Goal: Information Seeking & Learning: Find specific fact

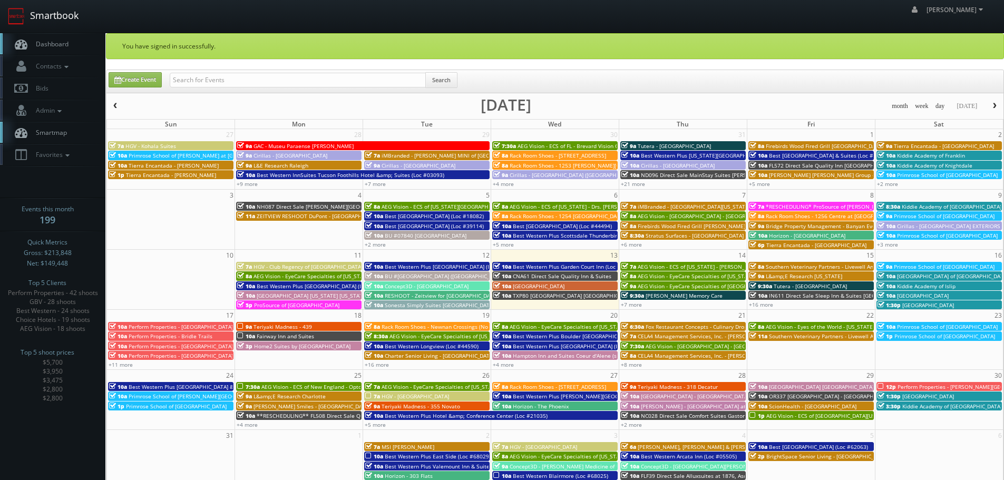
click at [48, 15] on link "Smartbook" at bounding box center [43, 16] width 86 height 33
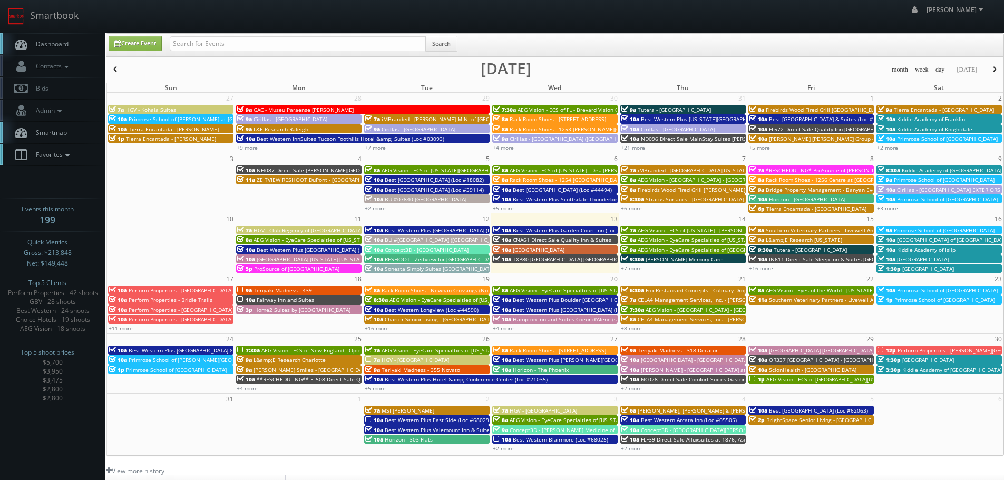
click at [59, 155] on span "Favorites" at bounding box center [52, 154] width 42 height 9
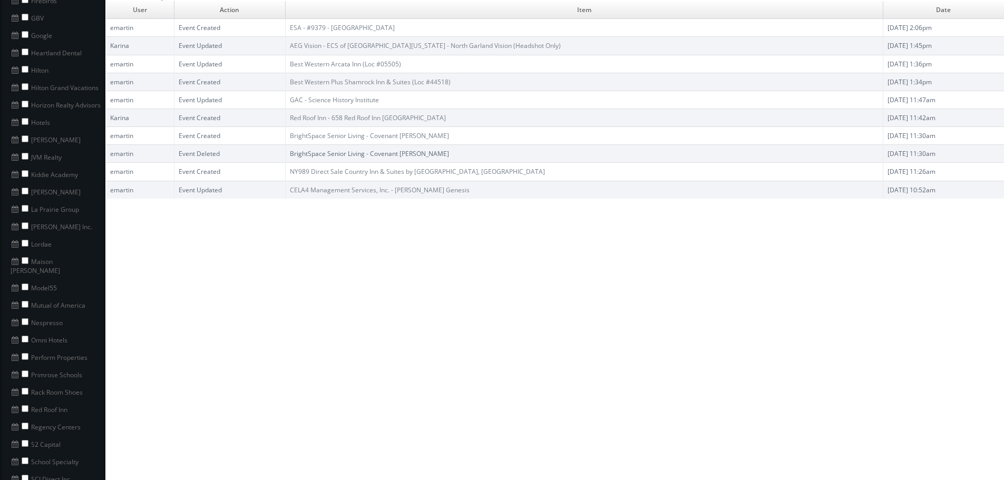
scroll to position [527, 0]
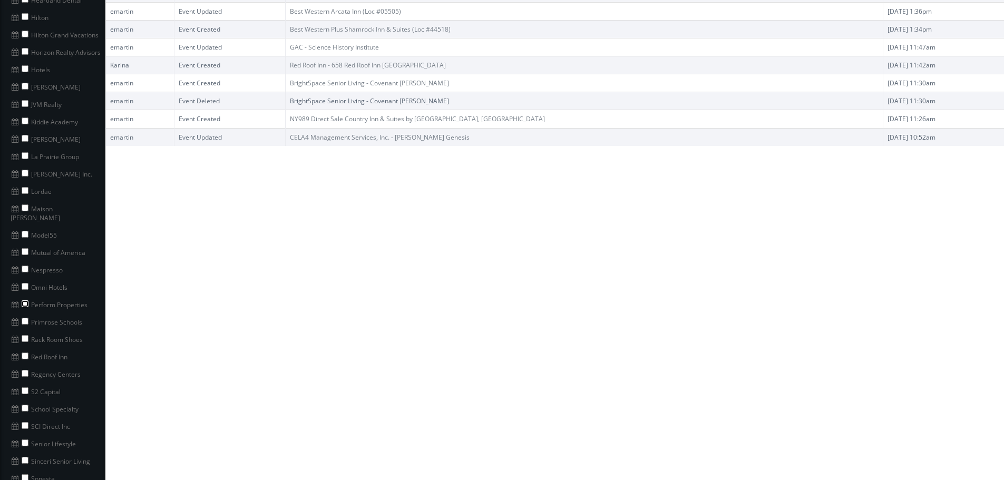
click at [27, 300] on input "checkbox" at bounding box center [25, 303] width 7 height 7
checkbox input "true"
copy li "Perform Properties"
drag, startPoint x: 91, startPoint y: 297, endPoint x: 31, endPoint y: 295, distance: 60.1
click at [31, 295] on li "Perform Properties" at bounding box center [52, 303] width 105 height 17
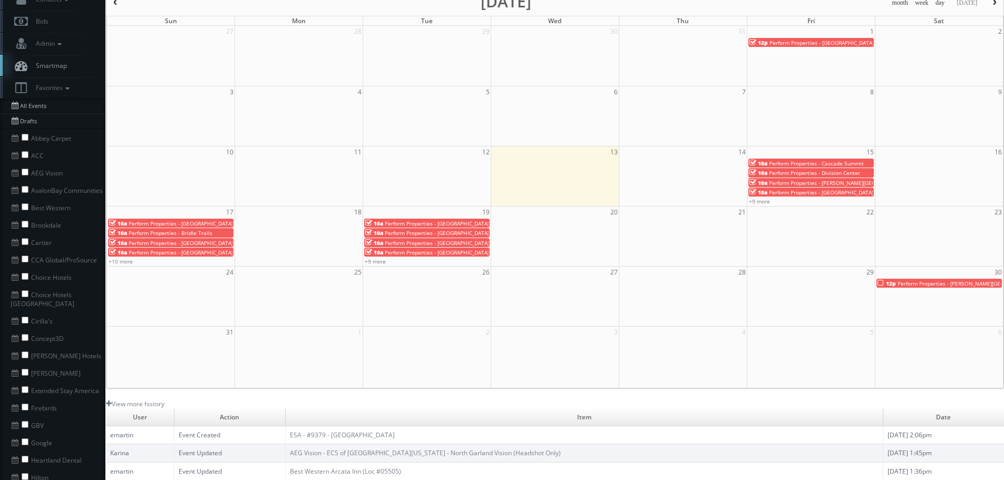
scroll to position [0, 0]
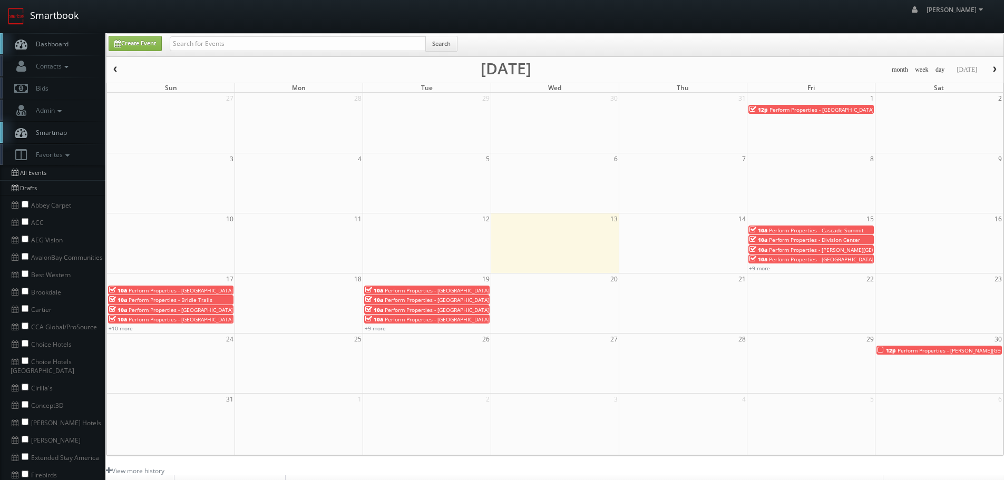
click at [63, 14] on link "Smartbook" at bounding box center [43, 16] width 86 height 33
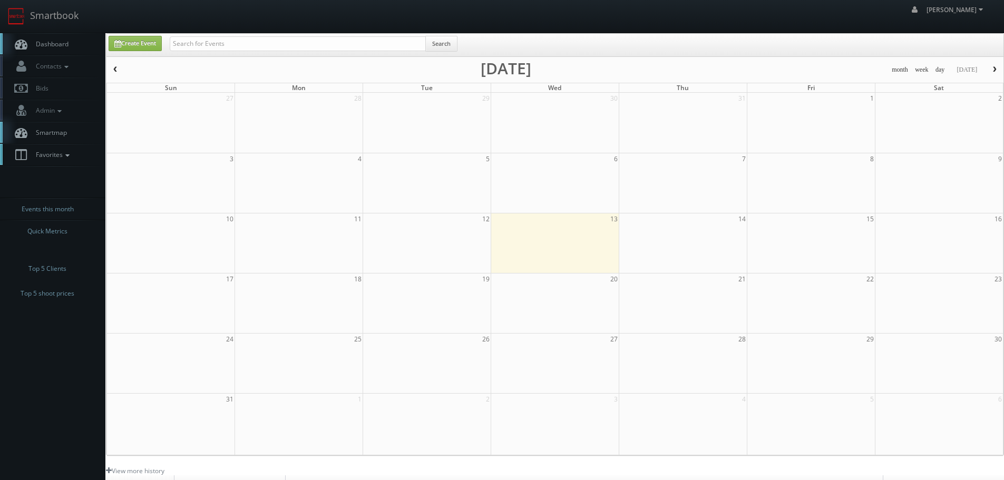
click at [64, 155] on icon at bounding box center [67, 155] width 9 height 7
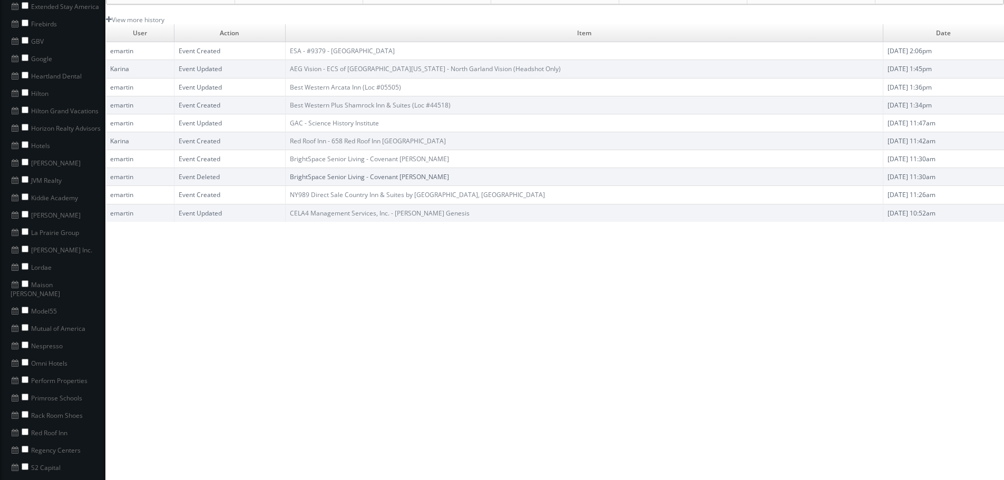
scroll to position [474, 0]
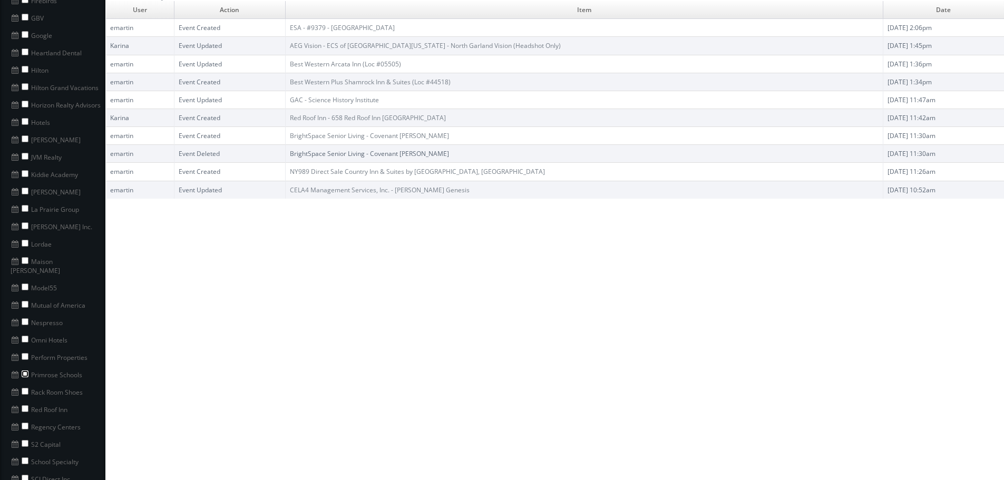
click at [25, 370] on input "checkbox" at bounding box center [25, 373] width 7 height 7
checkbox input "false"
click at [22, 388] on input "checkbox" at bounding box center [25, 391] width 7 height 7
checkbox input "true"
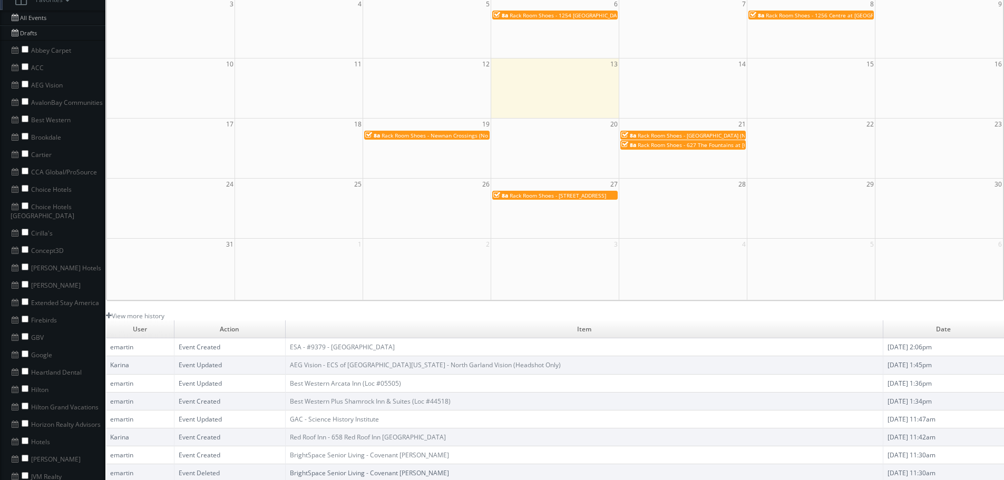
scroll to position [0, 0]
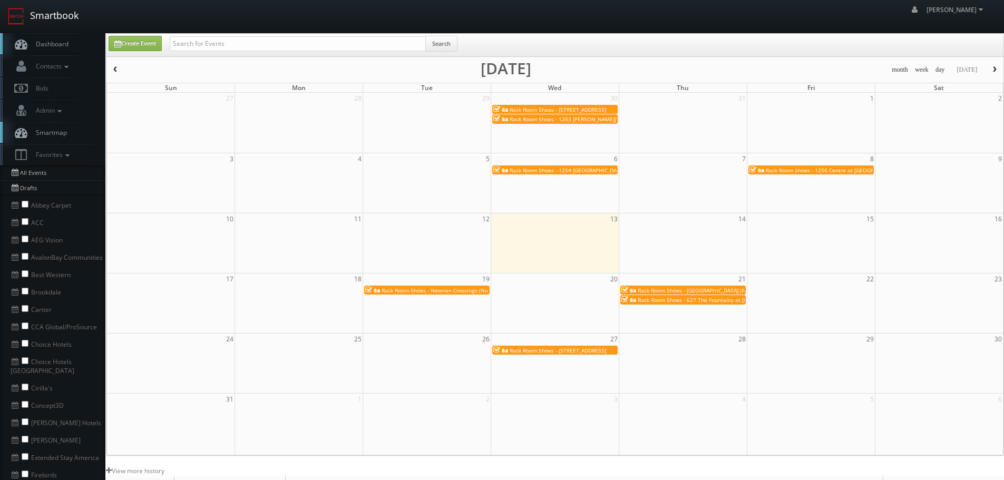
click at [79, 26] on link "Smartbook" at bounding box center [43, 16] width 86 height 33
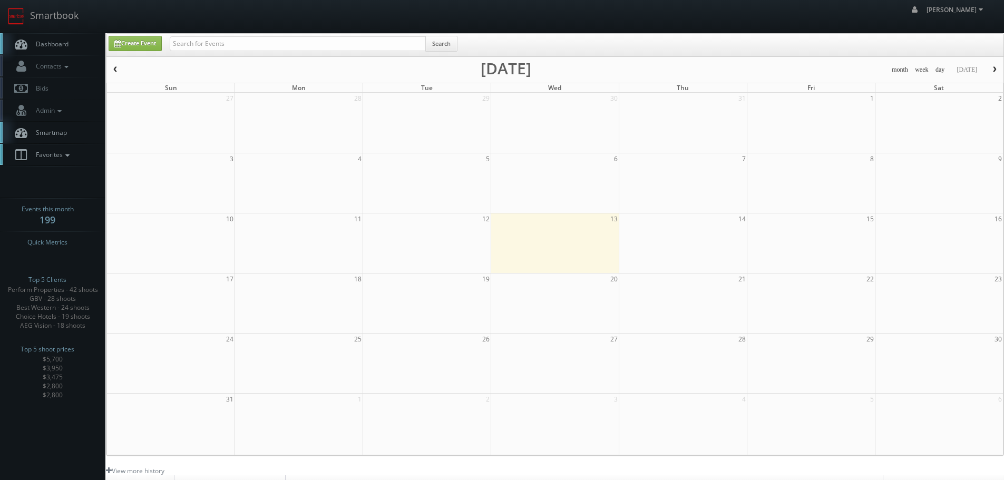
click at [67, 160] on link "Favorites" at bounding box center [52, 155] width 105 height 22
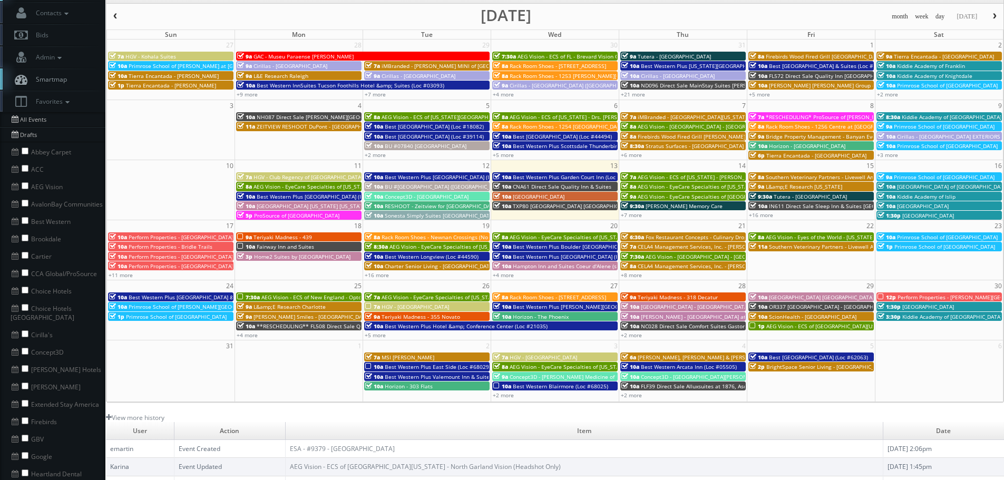
scroll to position [53, 0]
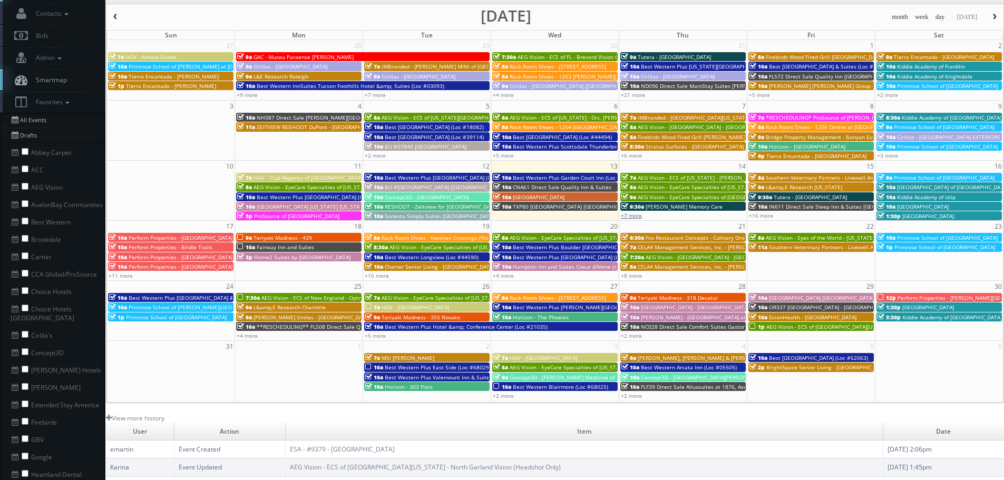
click at [627, 218] on link "+7 more" at bounding box center [631, 215] width 21 height 7
click at [767, 217] on link "+16 more" at bounding box center [761, 215] width 24 height 7
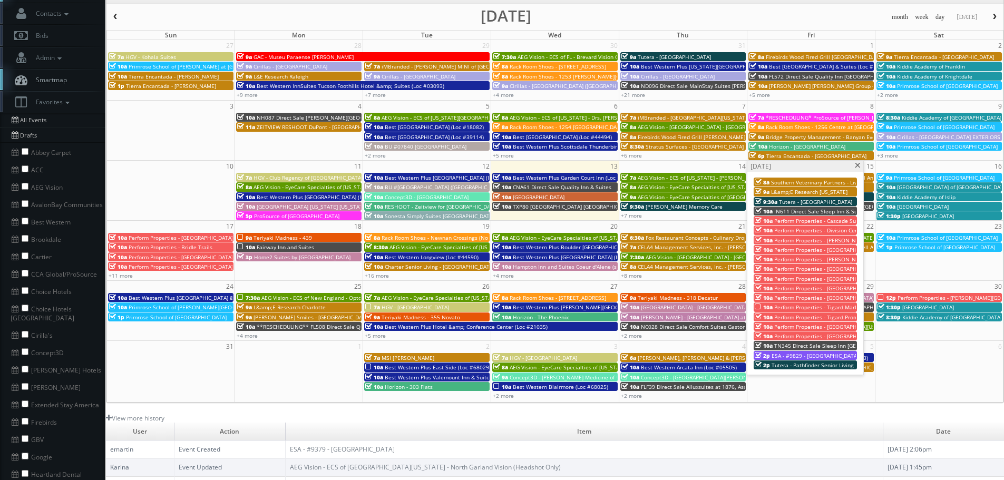
click at [793, 307] on span "Perform Properties - Tigard Marketplace" at bounding box center [825, 307] width 102 height 7
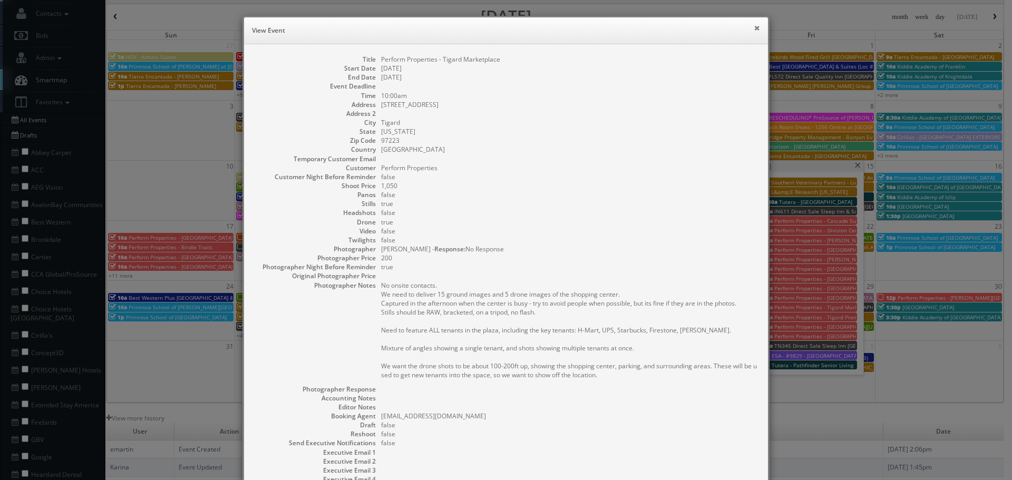
click at [754, 26] on button "×" at bounding box center [757, 27] width 6 height 7
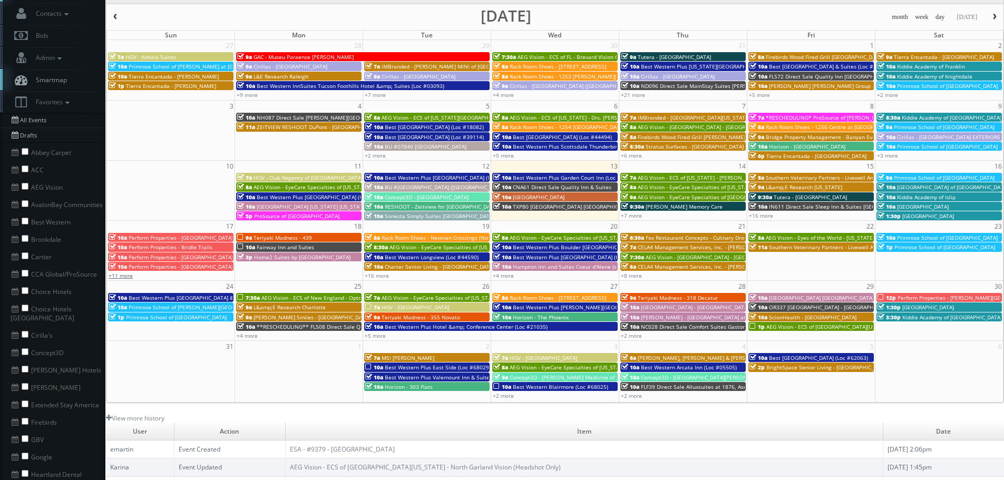
click at [124, 275] on link "+11 more" at bounding box center [121, 275] width 24 height 7
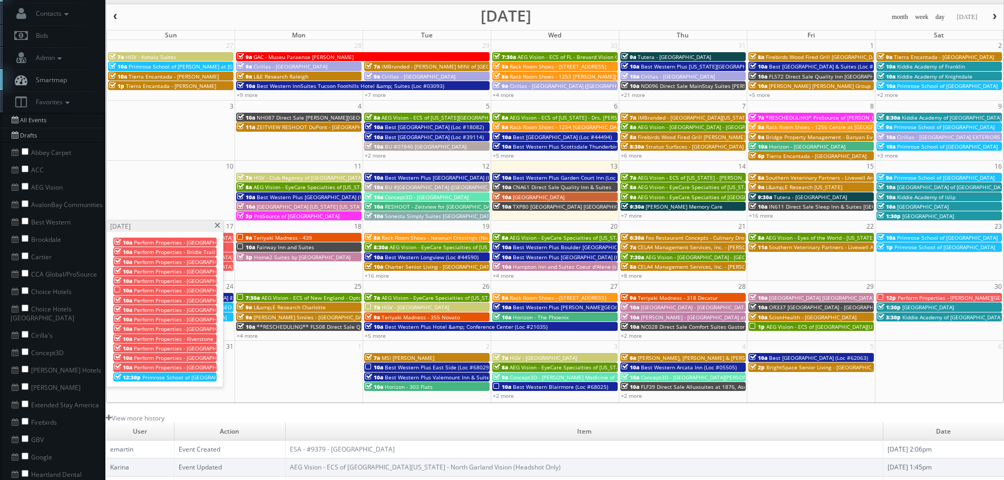
click at [164, 289] on span "Perform Properties - [GEOGRAPHIC_DATA]" at bounding box center [186, 290] width 104 height 7
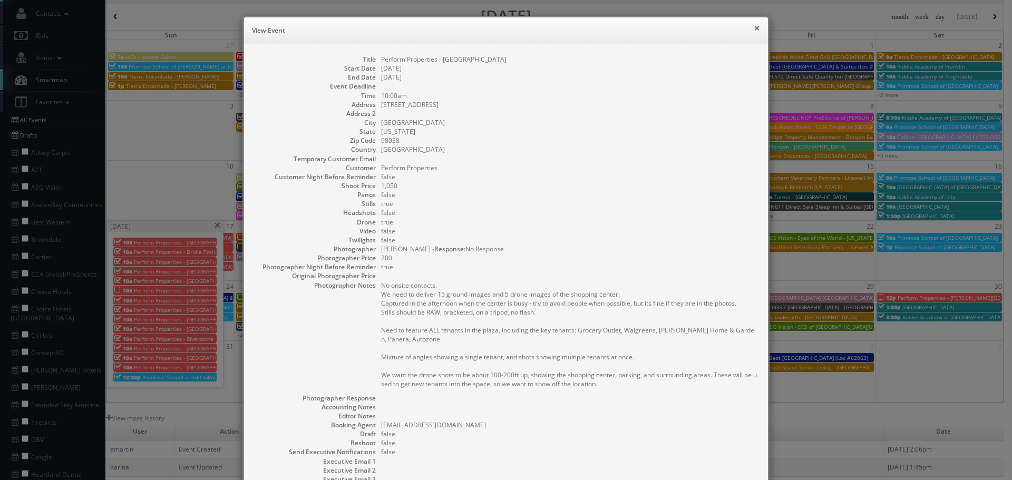
click at [754, 30] on button "×" at bounding box center [757, 27] width 6 height 7
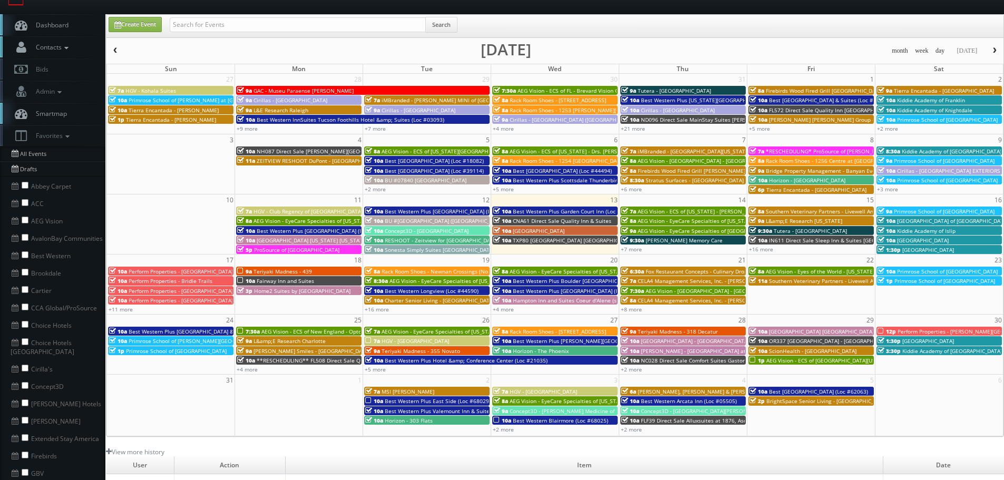
scroll to position [0, 0]
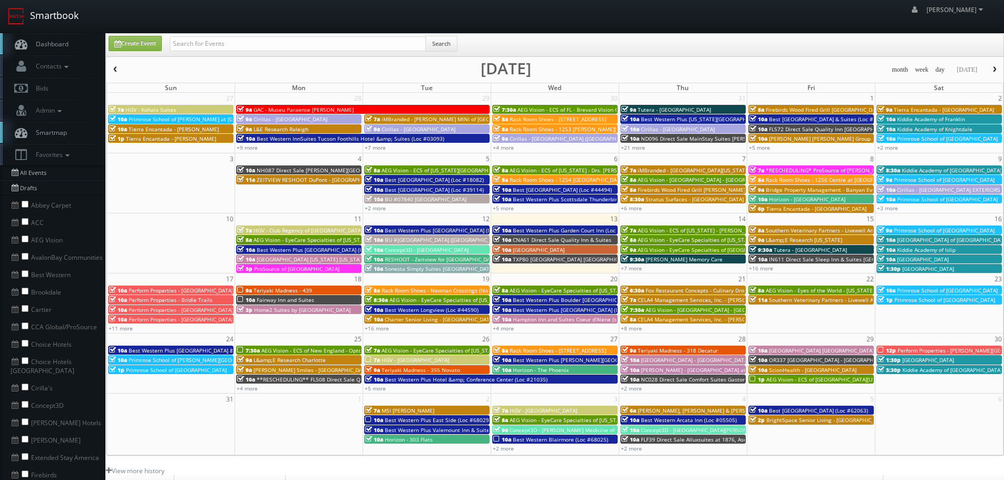
click at [67, 14] on link "Smartbook" at bounding box center [43, 16] width 86 height 33
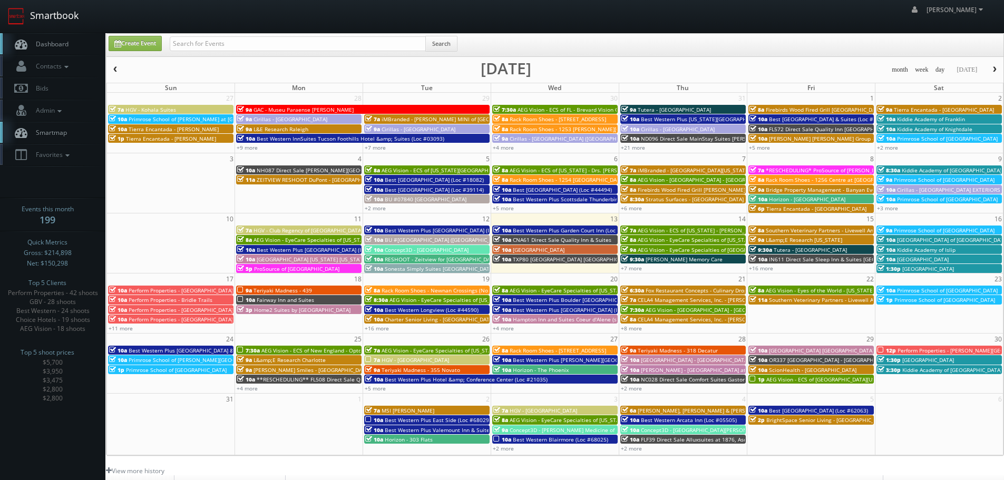
click at [45, 19] on link "Smartbook" at bounding box center [43, 16] width 86 height 33
click at [51, 144] on link "Favorites" at bounding box center [52, 155] width 105 height 22
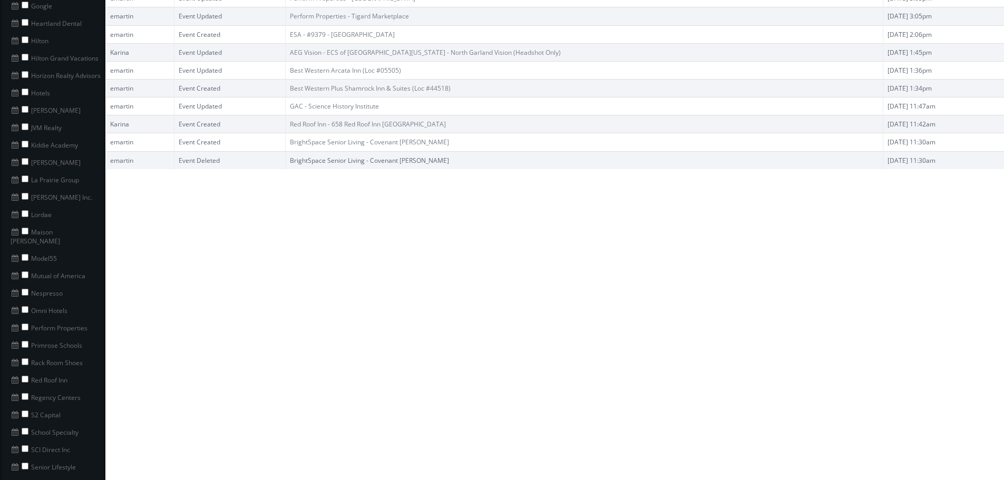
scroll to position [527, 0]
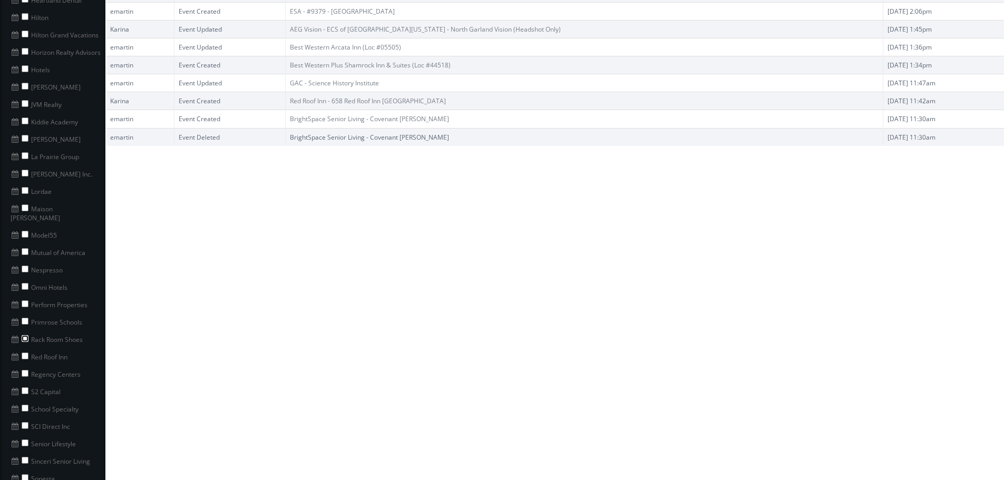
click at [26, 335] on input "checkbox" at bounding box center [25, 338] width 7 height 7
checkbox input "false"
click at [25, 353] on input "checkbox" at bounding box center [25, 356] width 7 height 7
checkbox input "true"
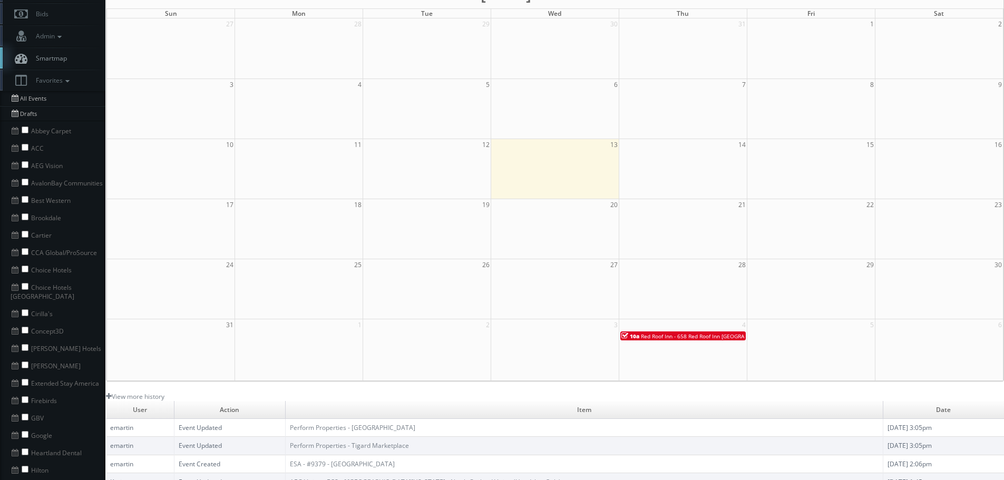
scroll to position [0, 0]
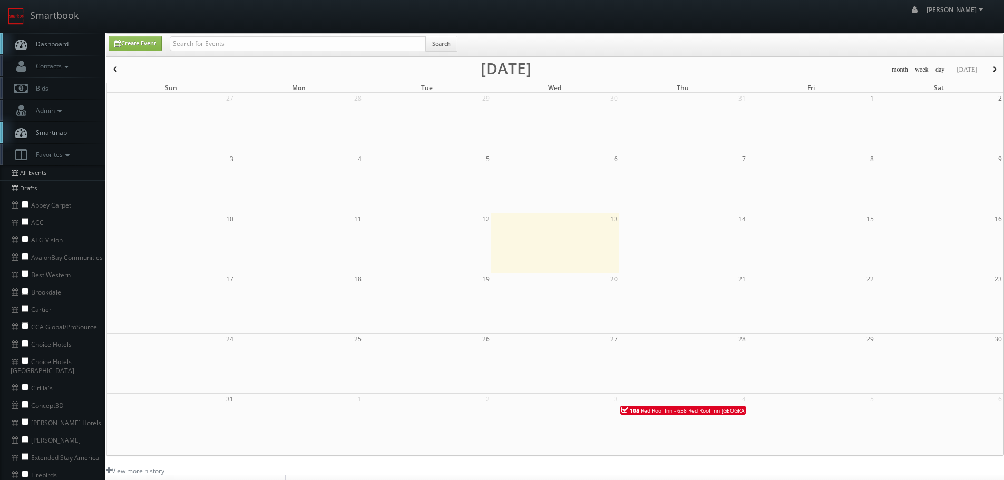
click at [116, 70] on span "button" at bounding box center [115, 69] width 7 height 6
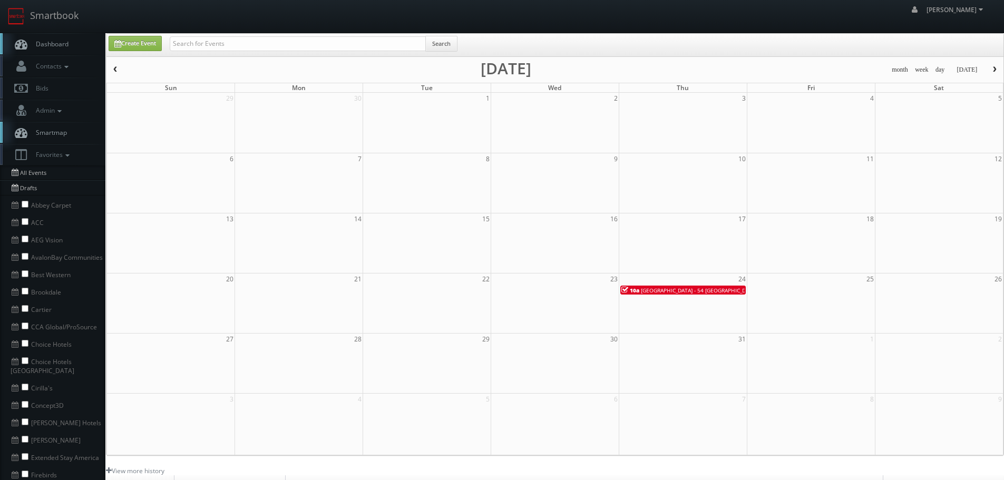
click at [118, 72] on span "button" at bounding box center [115, 69] width 7 height 6
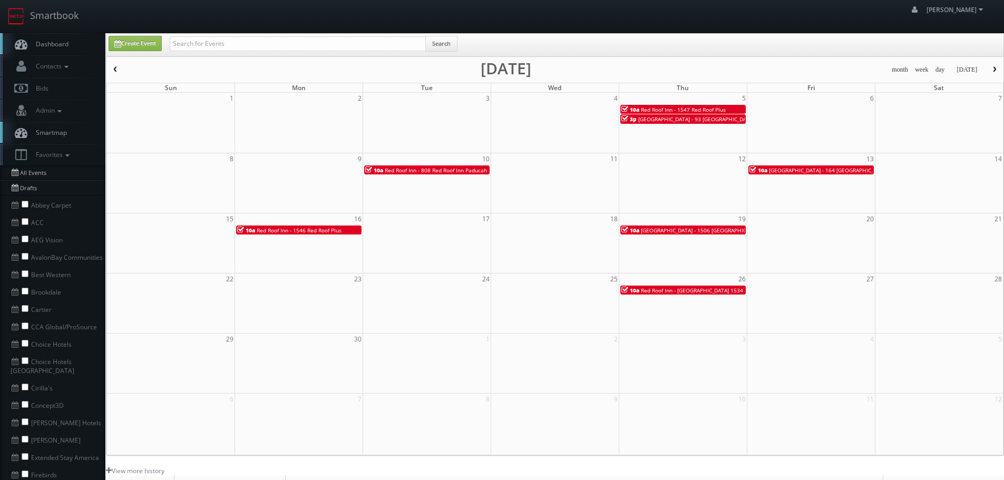
click at [991, 67] on span "button" at bounding box center [994, 69] width 7 height 6
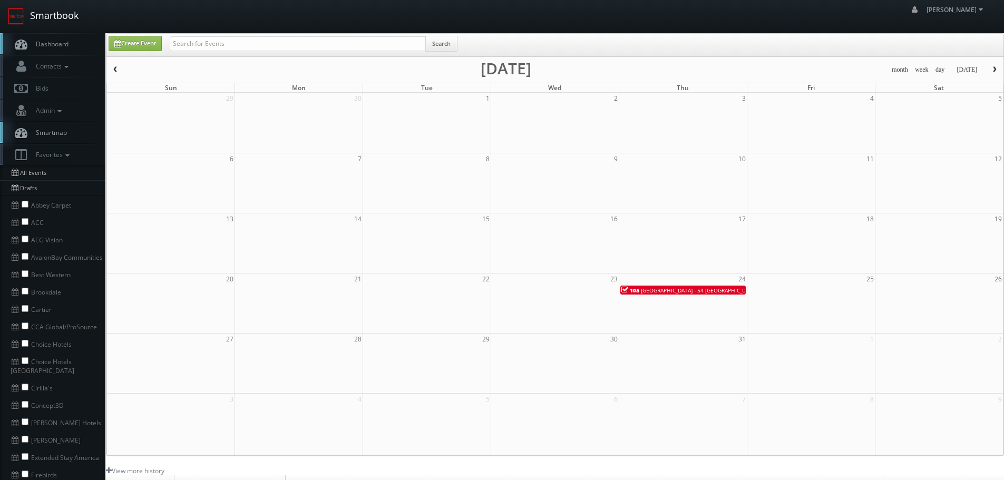
click at [68, 15] on link "Smartbook" at bounding box center [43, 16] width 86 height 33
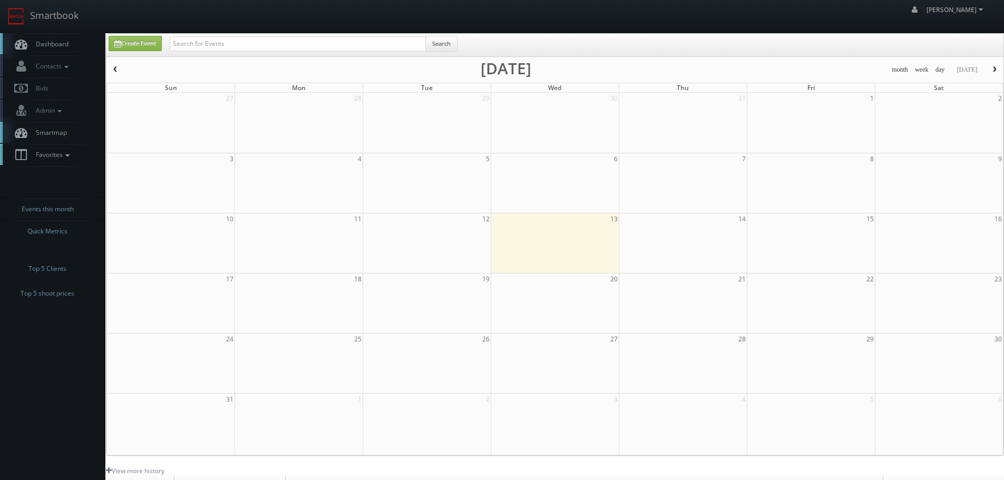
click at [72, 159] on icon at bounding box center [67, 155] width 9 height 7
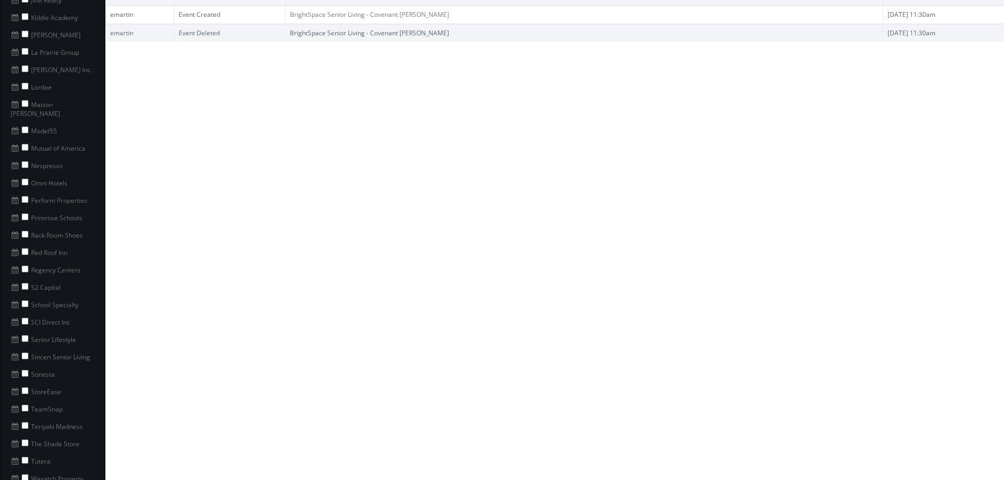
scroll to position [632, 0]
click at [25, 265] on input "checkbox" at bounding box center [25, 268] width 7 height 7
checkbox input "true"
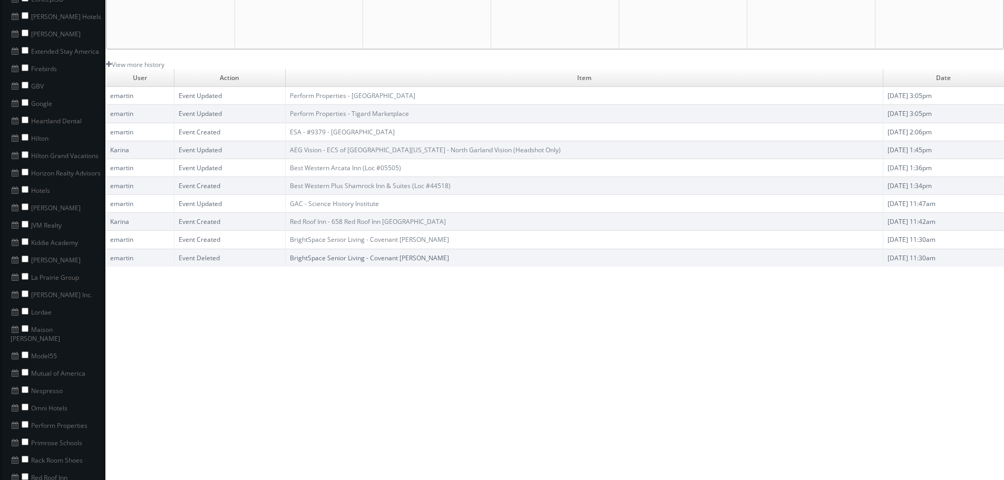
scroll to position [580, 0]
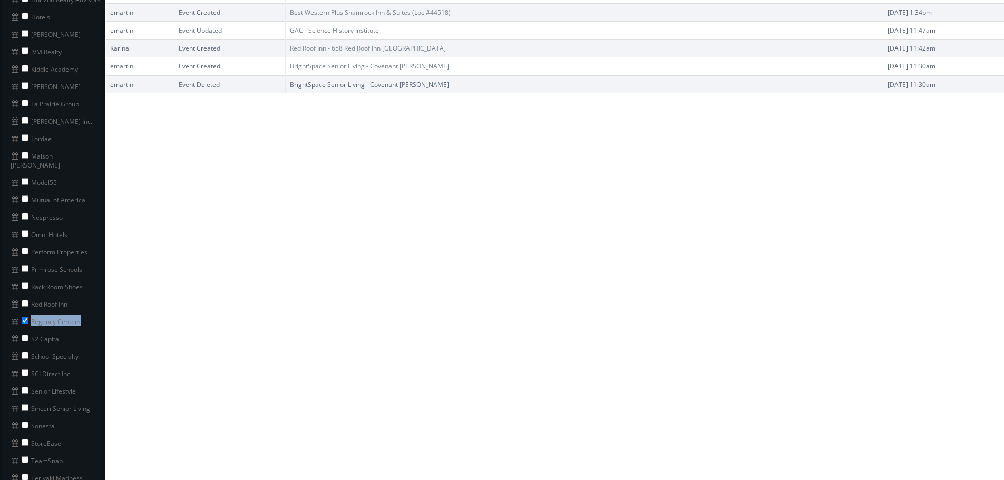
copy li "Regency Centers"
drag, startPoint x: 80, startPoint y: 317, endPoint x: 30, endPoint y: 313, distance: 50.2
click at [30, 313] on li "Regency Centers" at bounding box center [52, 320] width 105 height 17
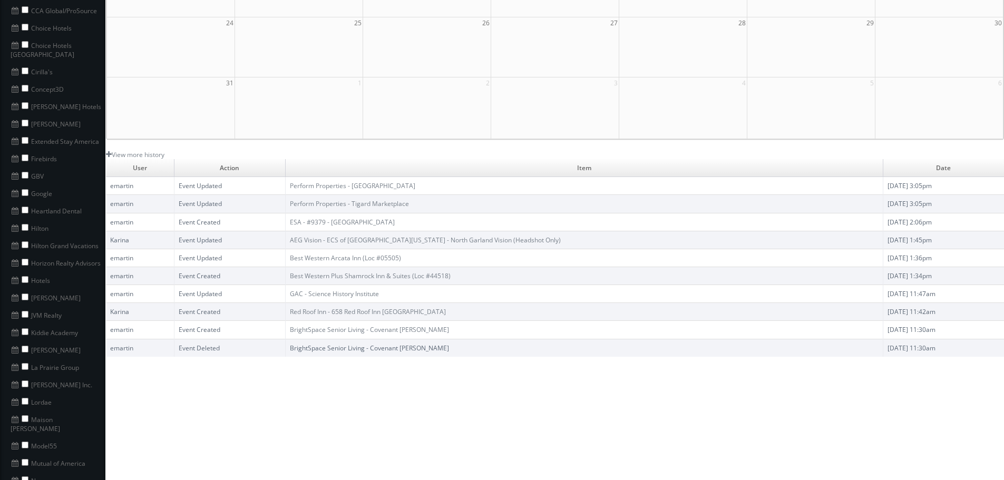
scroll to position [0, 0]
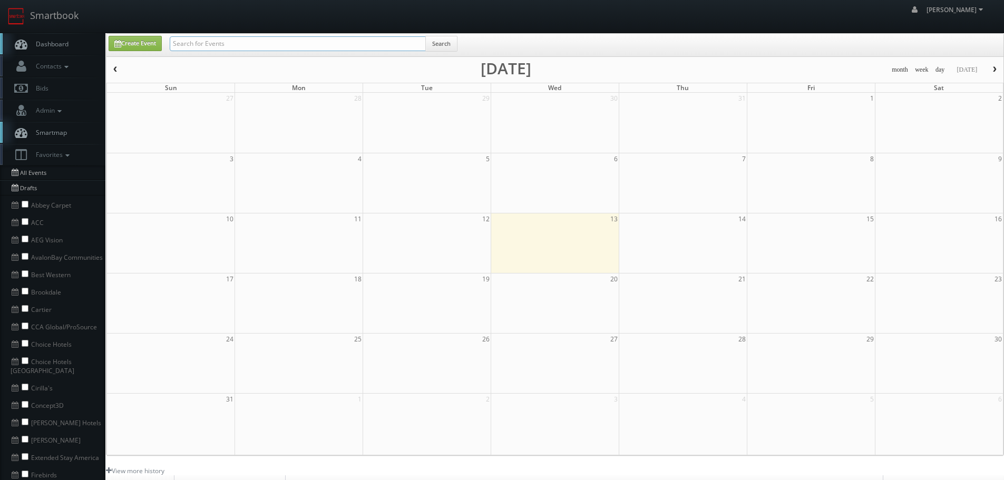
click at [391, 43] on input "text" at bounding box center [298, 43] width 256 height 15
paste input "Regency Centers"
type input "Regency Centers"
click at [446, 46] on button "Search" at bounding box center [441, 44] width 32 height 16
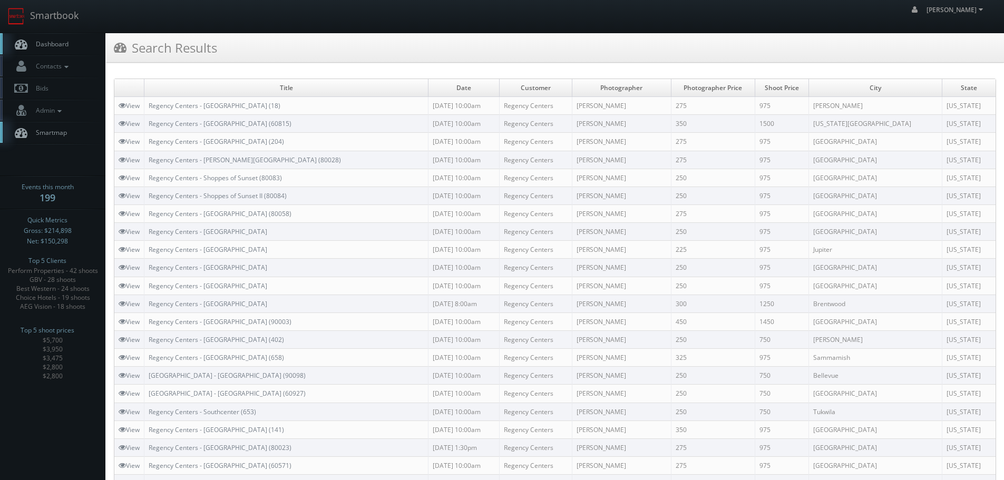
copy link "Regency Centers - Sienna Grande Shops (60815)"
drag, startPoint x: 309, startPoint y: 124, endPoint x: 149, endPoint y: 122, distance: 159.7
click at [149, 122] on td "Regency Centers - Sienna Grande Shops (60815)" at bounding box center [286, 124] width 284 height 18
copy link "Regency Centers - Regency Square (18)"
drag, startPoint x: 279, startPoint y: 107, endPoint x: 150, endPoint y: 109, distance: 129.1
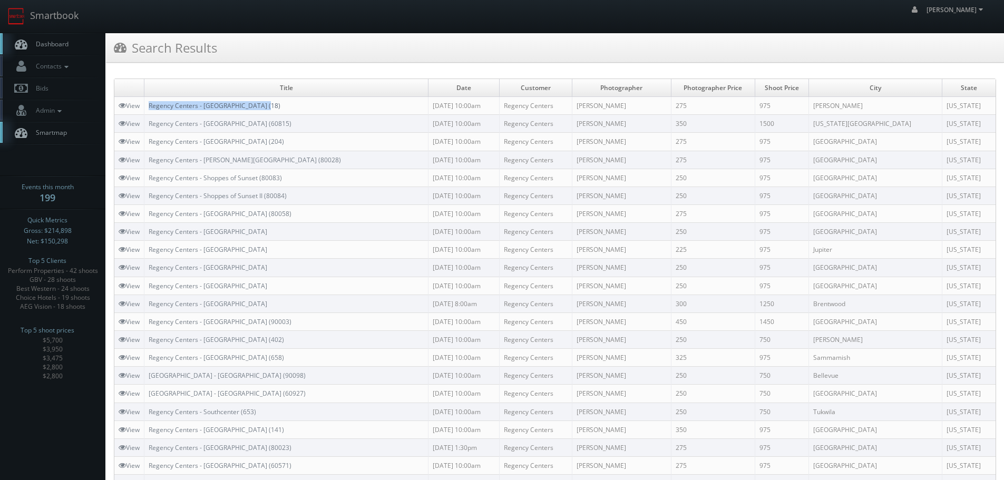
click at [150, 109] on td "Regency Centers - Regency Square (18)" at bounding box center [286, 106] width 284 height 18
click at [70, 19] on link "Smartbook" at bounding box center [43, 16] width 86 height 33
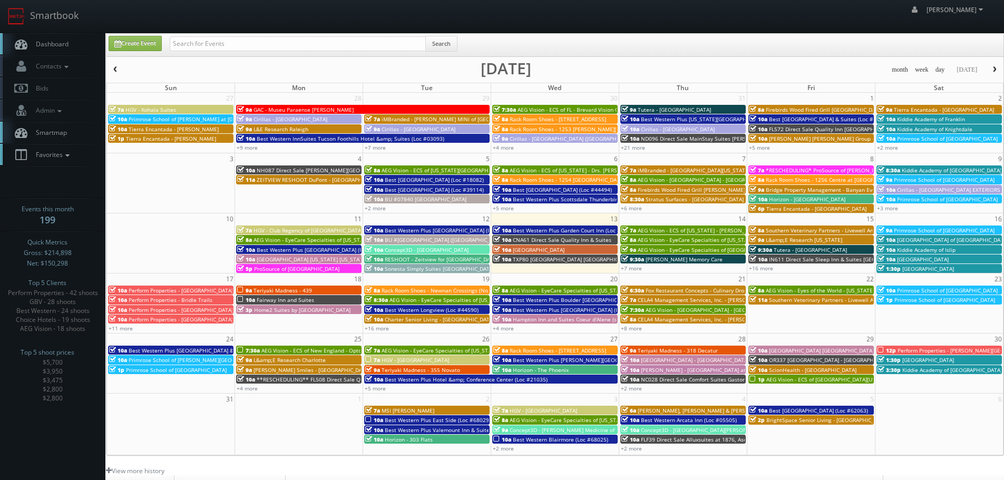
click at [55, 156] on span "Favorites" at bounding box center [52, 154] width 42 height 9
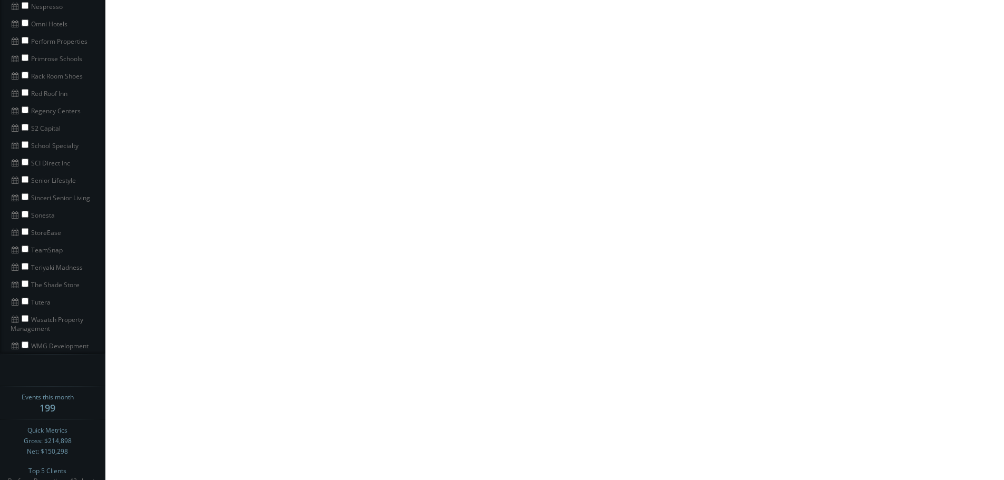
scroll to position [738, 0]
drag, startPoint x: 41, startPoint y: 173, endPoint x: 23, endPoint y: 173, distance: 17.9
click at [23, 173] on li "S2 Capital" at bounding box center [52, 179] width 105 height 17
click at [26, 177] on input "checkbox" at bounding box center [25, 180] width 7 height 7
checkbox input "true"
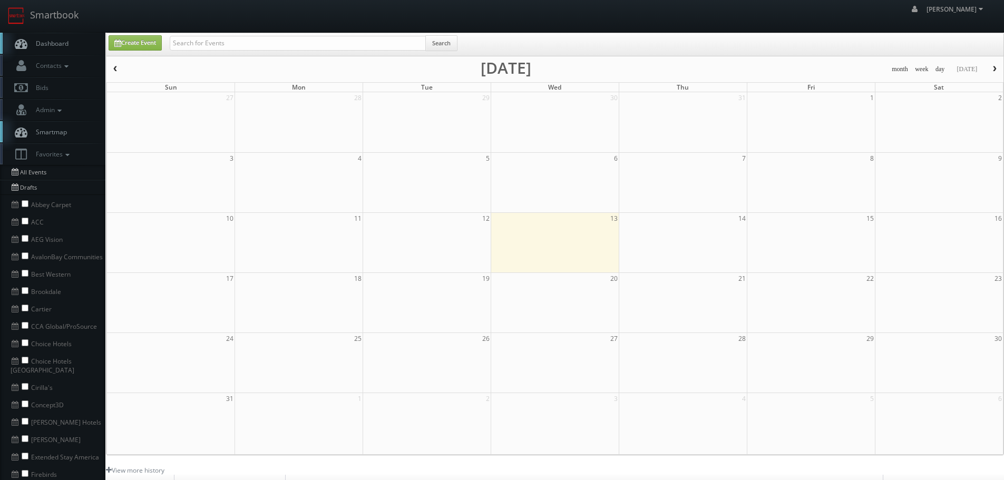
scroll to position [0, 0]
click at [349, 44] on input "text" at bounding box center [298, 43] width 256 height 15
paste input "S2 Capital"
type input "S2 Capital"
click at [442, 46] on button "Search" at bounding box center [441, 44] width 32 height 16
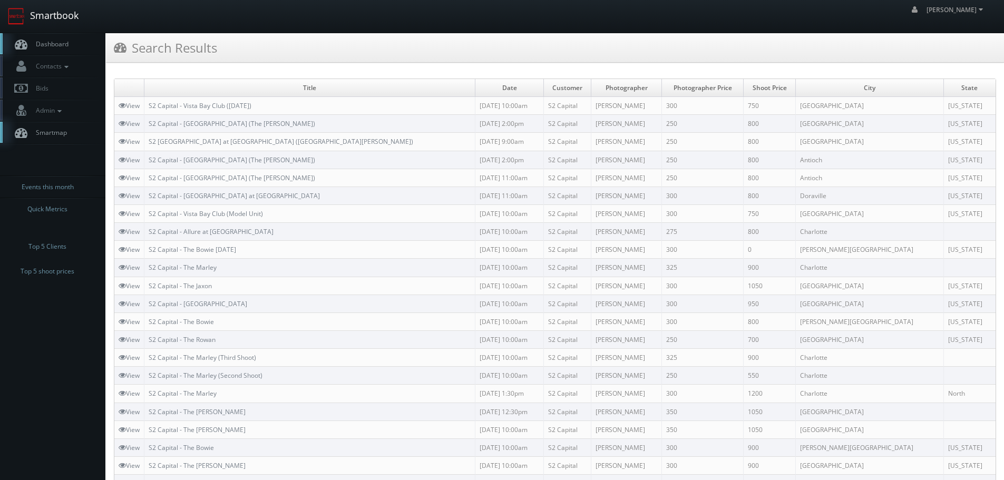
click at [71, 12] on link "Smartbook" at bounding box center [43, 16] width 86 height 33
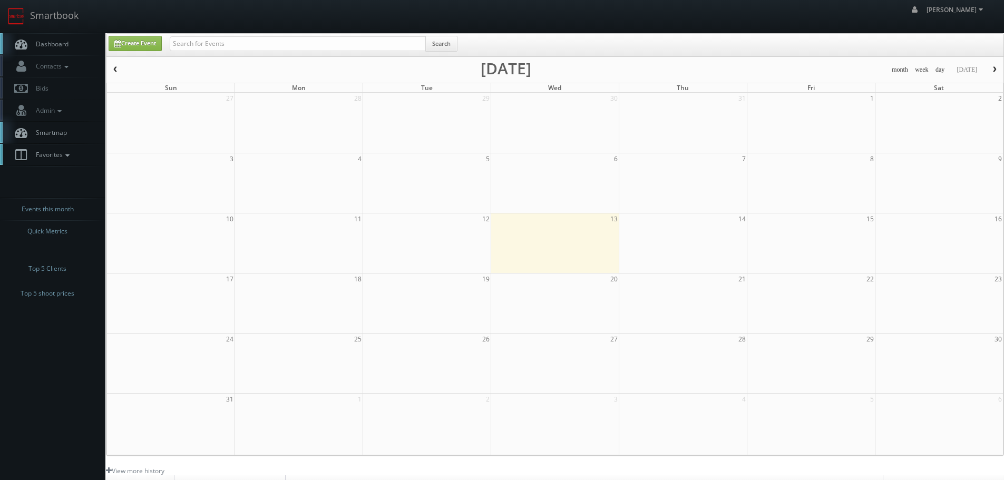
click at [64, 153] on icon at bounding box center [67, 155] width 9 height 7
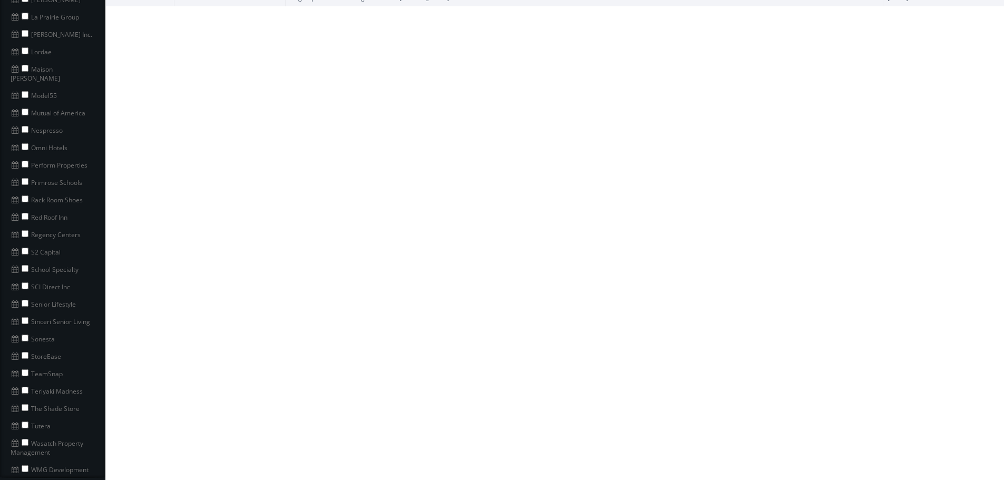
scroll to position [685, 0]
copy li "School Specialty"
drag, startPoint x: 84, startPoint y: 239, endPoint x: 30, endPoint y: 247, distance: 54.3
click at [30, 247] on li "School Specialty" at bounding box center [52, 249] width 105 height 17
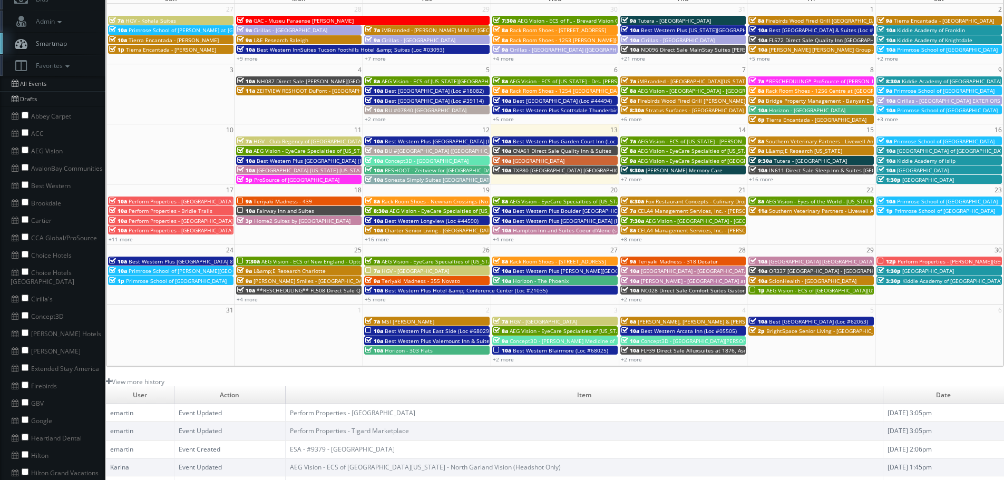
scroll to position [0, 0]
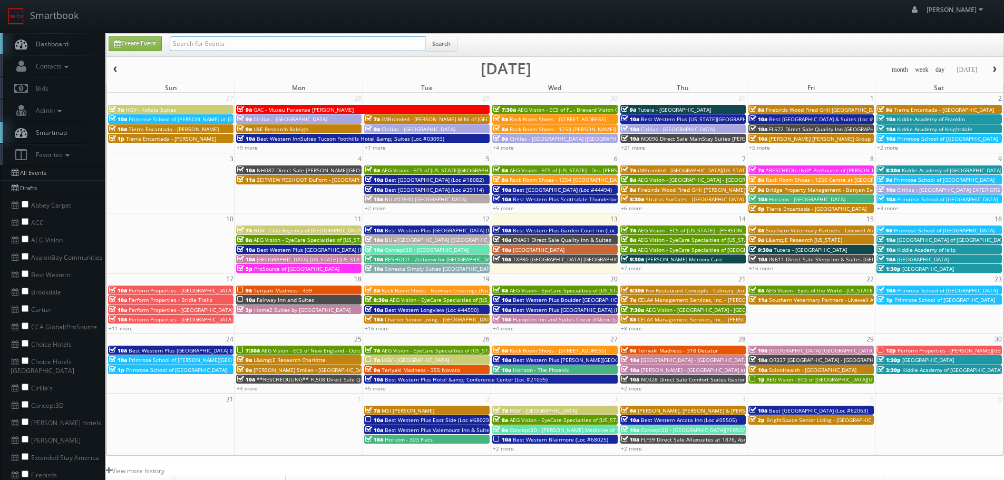
click at [297, 44] on input "text" at bounding box center [298, 43] width 256 height 15
paste input "School Specialty"
click at [424, 42] on input "School Specialty" at bounding box center [298, 43] width 256 height 15
type input "School Specialty"
click at [439, 44] on button "Search" at bounding box center [441, 44] width 32 height 16
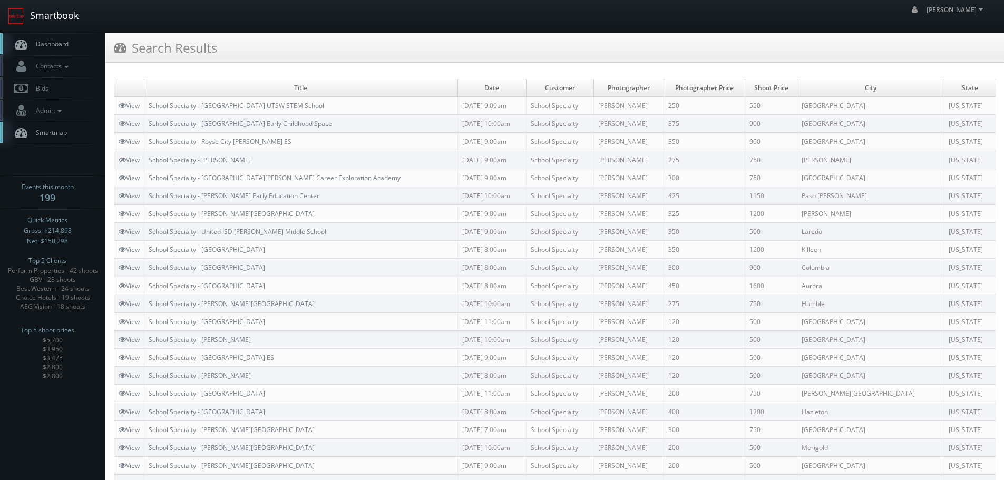
click at [62, 16] on link "Smartbook" at bounding box center [43, 16] width 86 height 33
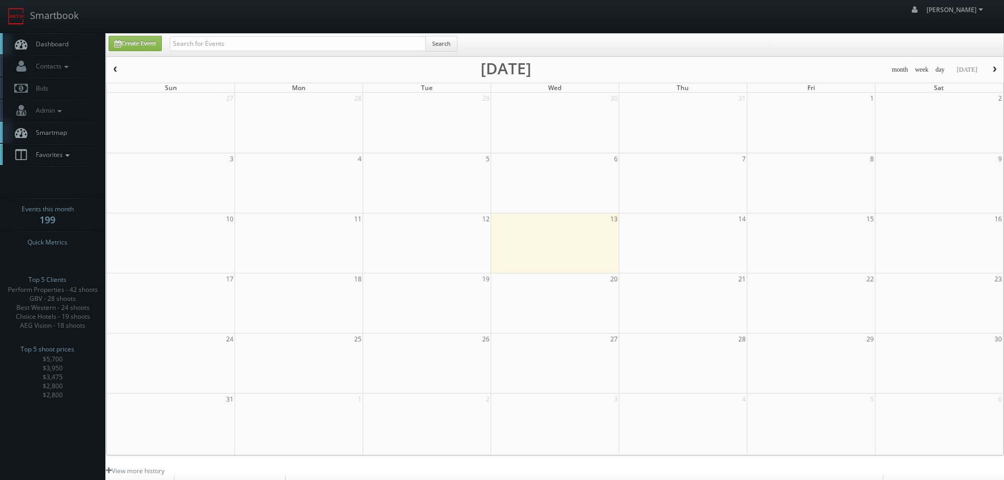
click at [54, 161] on link "Favorites" at bounding box center [52, 155] width 105 height 22
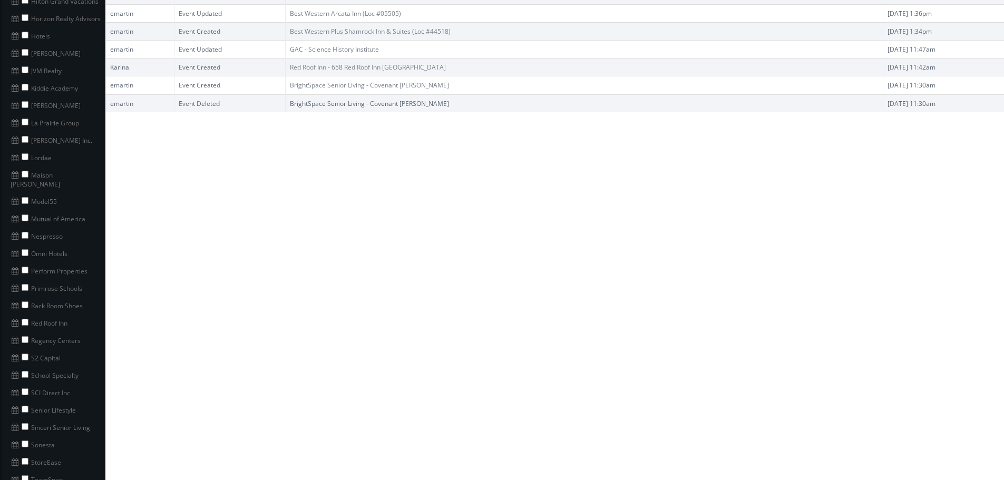
scroll to position [580, 0]
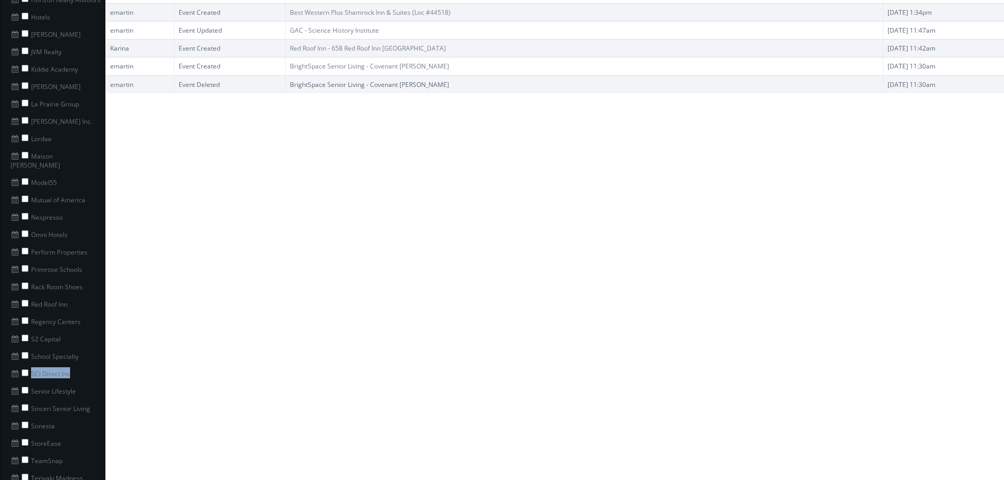
drag, startPoint x: 73, startPoint y: 367, endPoint x: 28, endPoint y: 364, distance: 44.3
click at [28, 364] on li "SCI Direct Inc" at bounding box center [52, 372] width 105 height 17
copy li "SCI Direct Inc"
click at [27, 369] on input "checkbox" at bounding box center [25, 372] width 7 height 7
checkbox input "true"
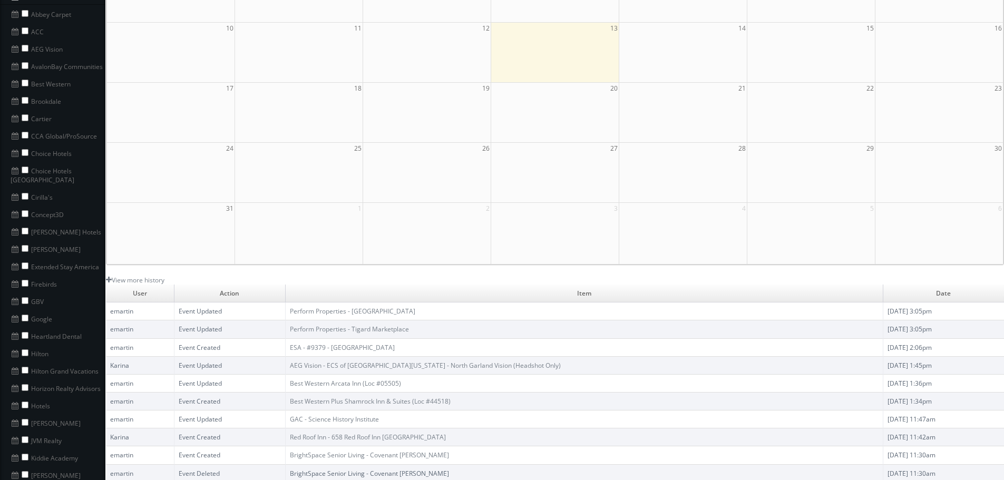
scroll to position [0, 0]
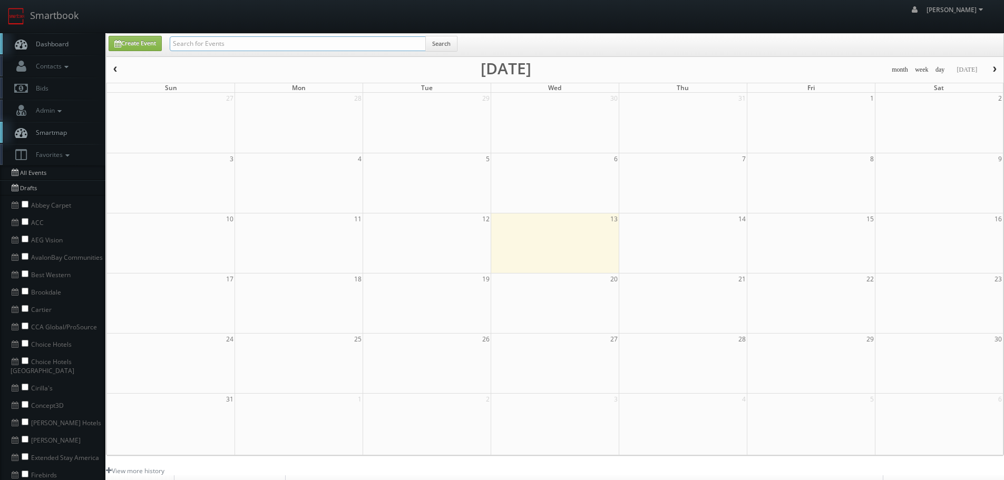
click at [361, 46] on input "text" at bounding box center [298, 43] width 256 height 15
paste input "SCI Direct Inc"
type input "SCI Direct Inc"
click at [438, 39] on button "Search" at bounding box center [441, 44] width 32 height 16
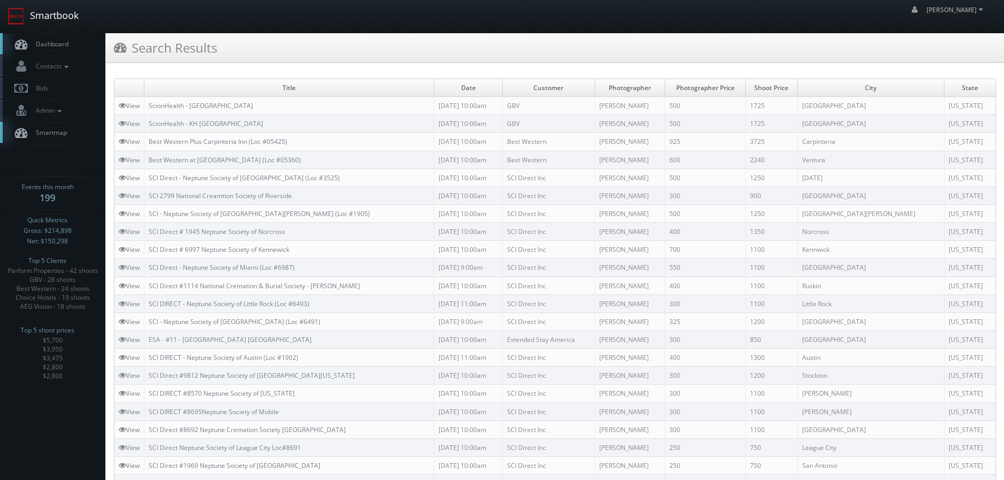
click at [74, 23] on link "Smartbook" at bounding box center [43, 16] width 86 height 33
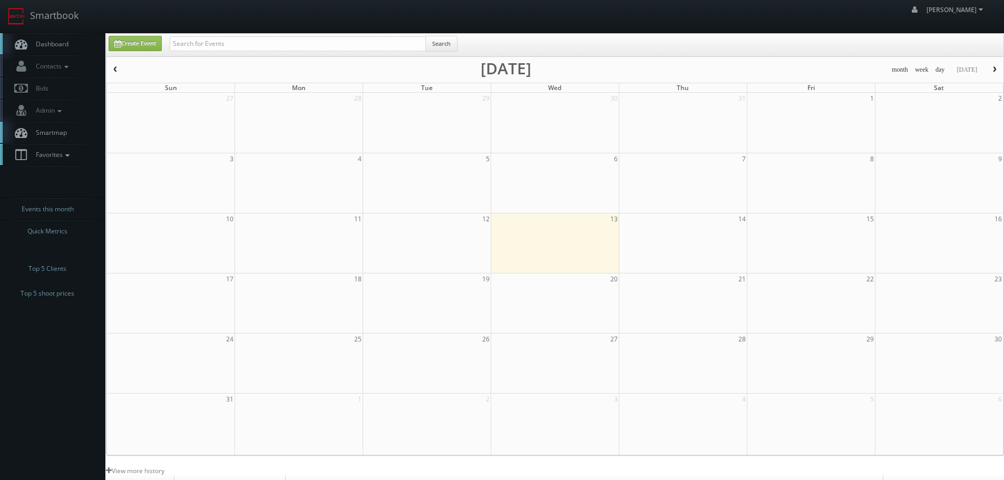
click at [61, 153] on span "Favorites" at bounding box center [52, 154] width 42 height 9
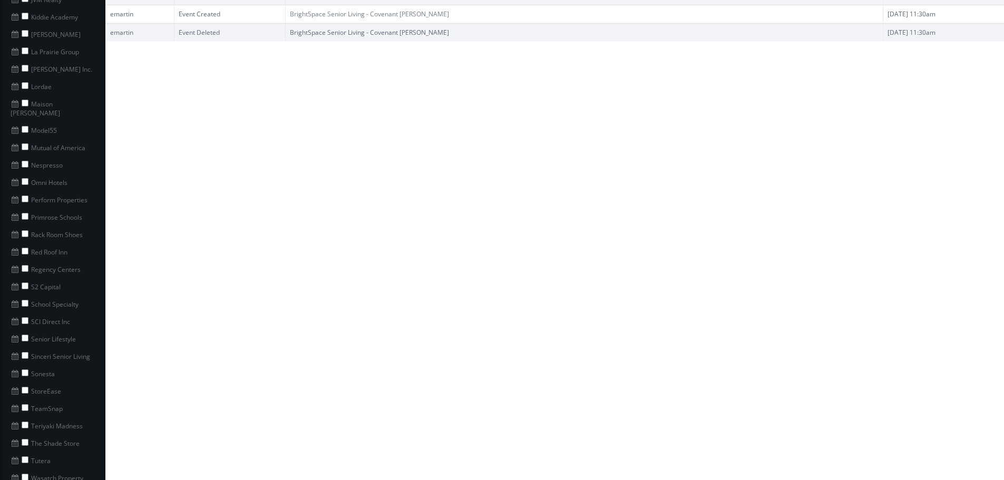
scroll to position [632, 0]
copy li "Senior Lifestyle"
drag, startPoint x: 79, startPoint y: 334, endPoint x: 31, endPoint y: 330, distance: 48.6
click at [31, 330] on li "Senior Lifestyle" at bounding box center [52, 337] width 105 height 17
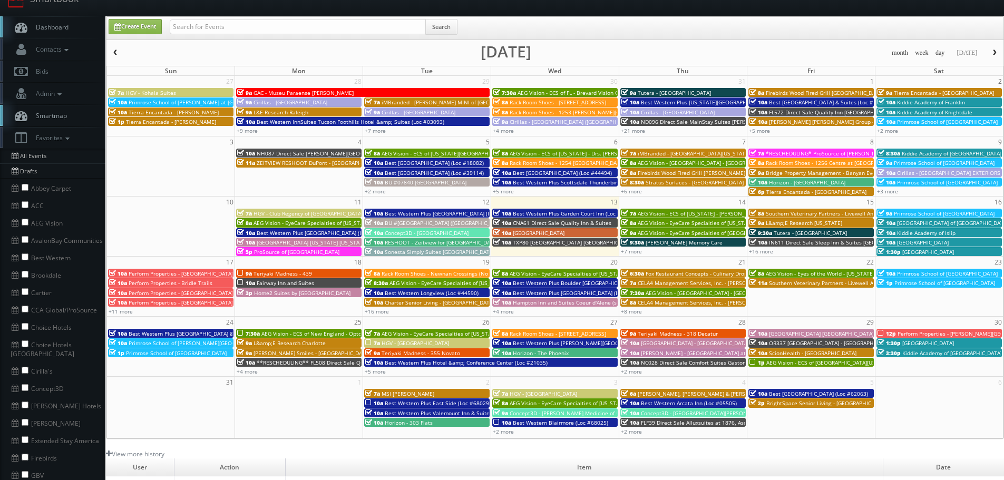
scroll to position [0, 0]
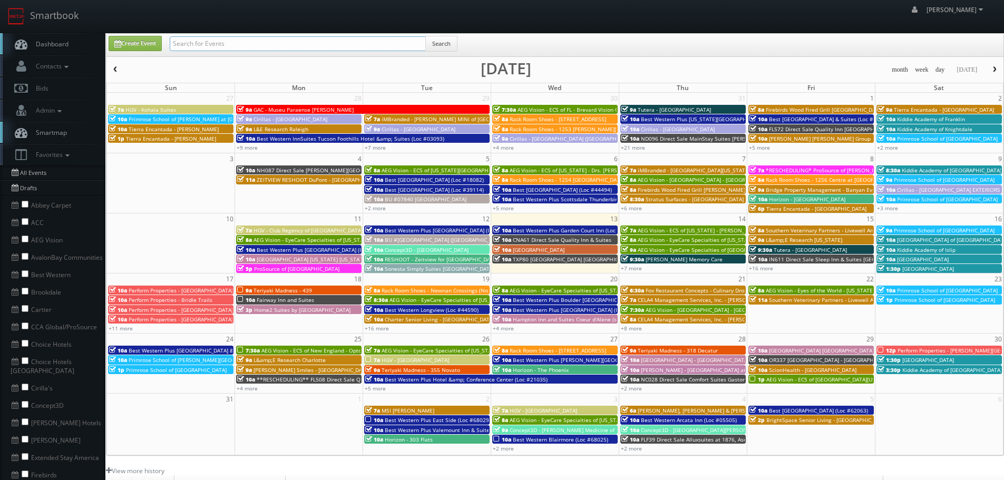
click at [232, 40] on input "text" at bounding box center [298, 43] width 256 height 15
paste input "Senior Lifestyle"
type input "Senior Lifestyle"
click at [438, 45] on button "Search" at bounding box center [441, 44] width 32 height 16
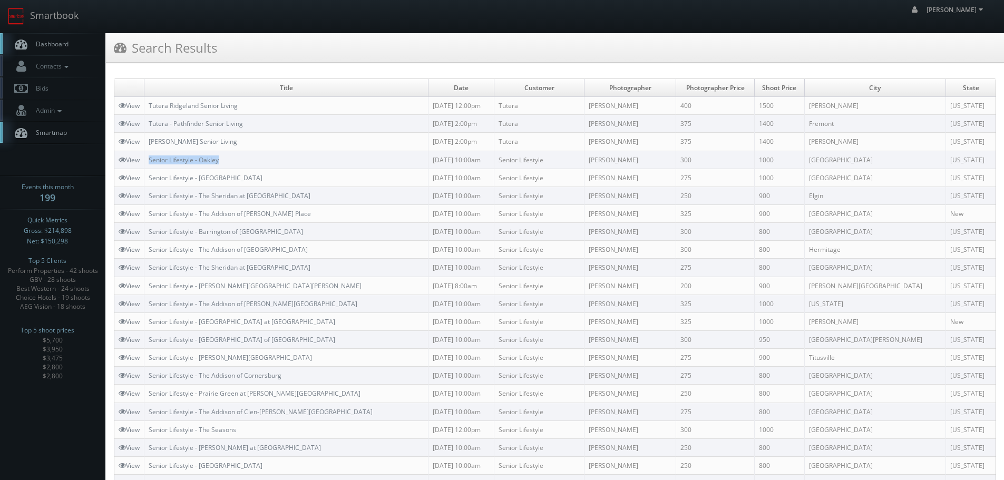
copy link "Senior Lifestyle - Oakley"
drag, startPoint x: 241, startPoint y: 162, endPoint x: 147, endPoint y: 162, distance: 93.8
click at [147, 162] on td "Senior Lifestyle - Oakley" at bounding box center [286, 160] width 284 height 18
click at [52, 25] on link "Smartbook" at bounding box center [43, 16] width 86 height 33
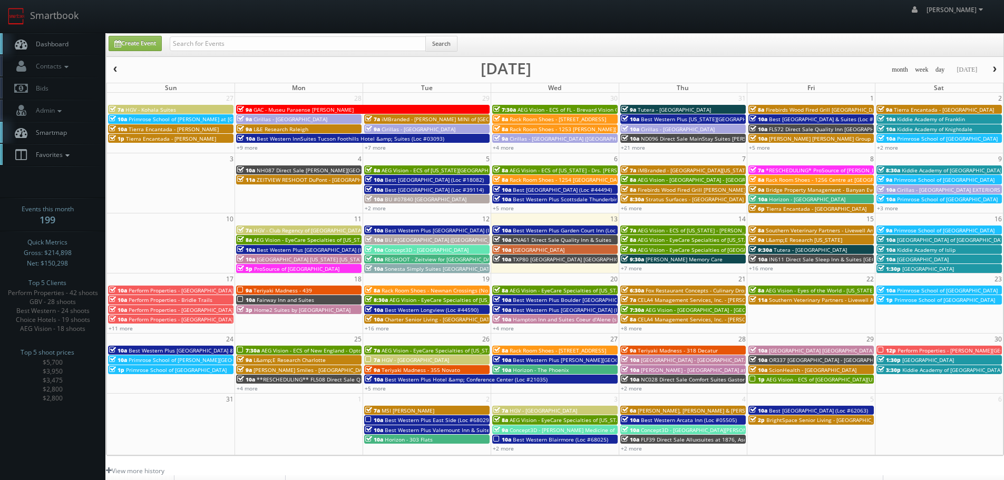
click at [60, 151] on span "Favorites" at bounding box center [52, 154] width 42 height 9
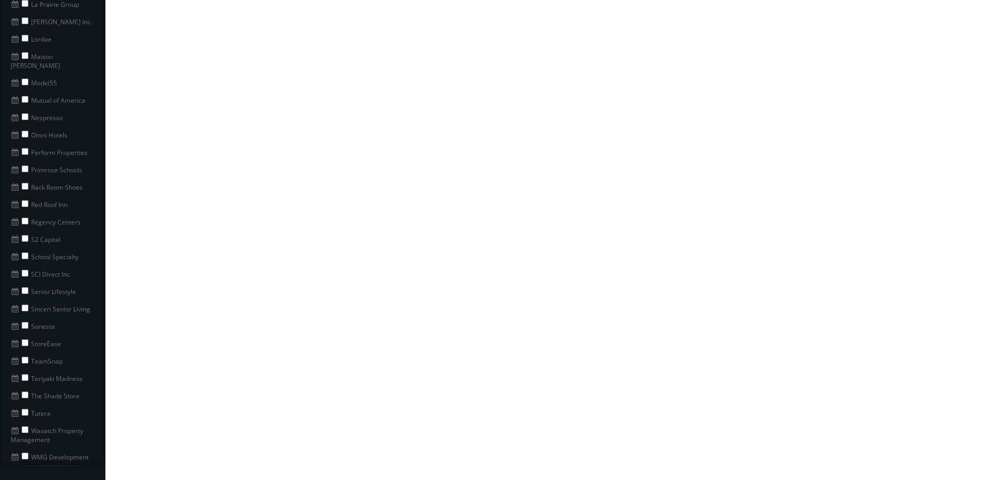
scroll to position [685, 0]
copy li "Sinceri Senior Living"
drag, startPoint x: 96, startPoint y: 296, endPoint x: 15, endPoint y: 298, distance: 81.7
click at [15, 298] on li "Sinceri Senior Living" at bounding box center [52, 302] width 105 height 17
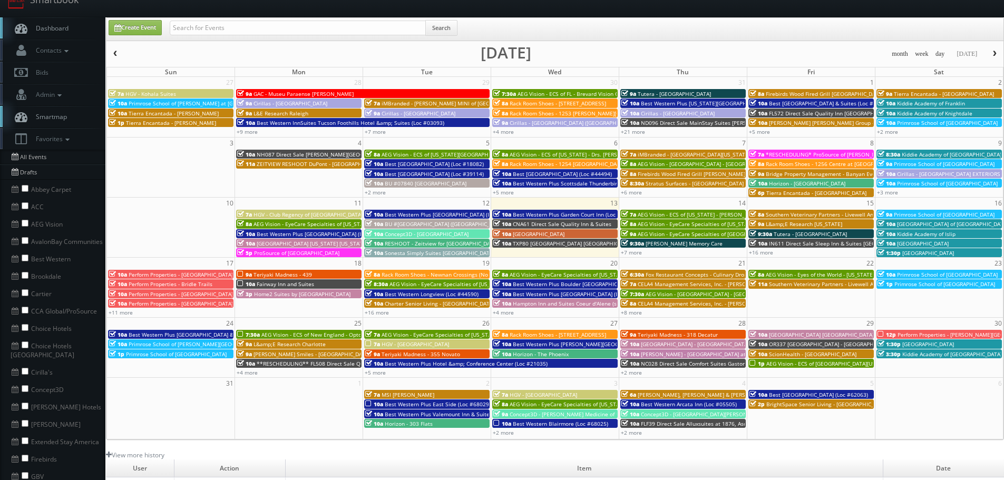
scroll to position [0, 0]
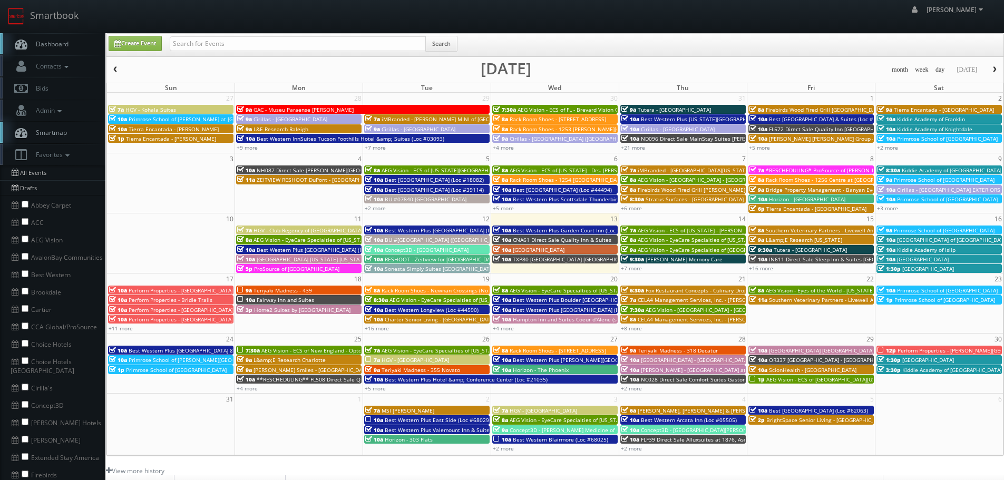
click at [297, 31] on div "robert robert Profile Logout" at bounding box center [502, 16] width 1004 height 33
paste input "Sinceri Senior Living"
click at [308, 38] on input "Sinceri Senior Living" at bounding box center [298, 43] width 256 height 15
type input "Sinceri Senior Living"
click at [452, 46] on button "Search" at bounding box center [441, 44] width 32 height 16
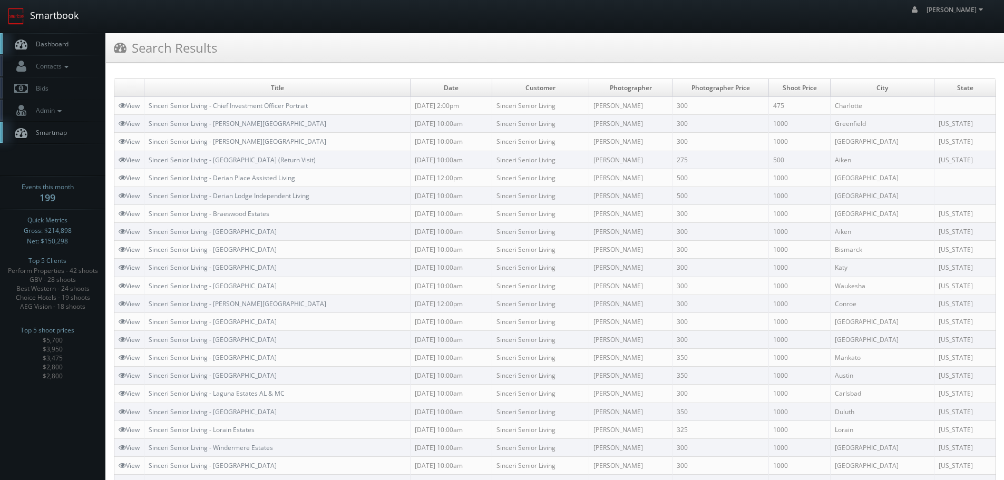
click at [73, 14] on link "Smartbook" at bounding box center [43, 16] width 86 height 33
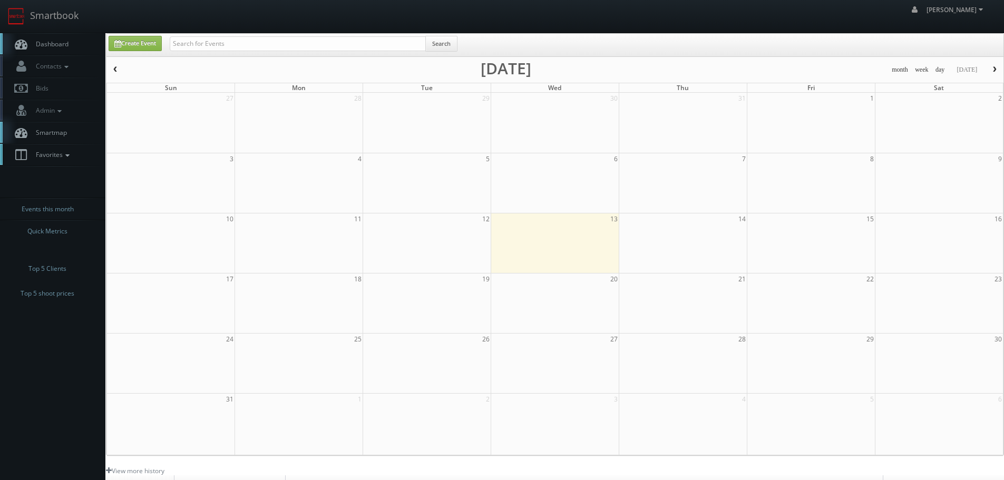
click at [74, 162] on link "Favorites" at bounding box center [52, 155] width 105 height 22
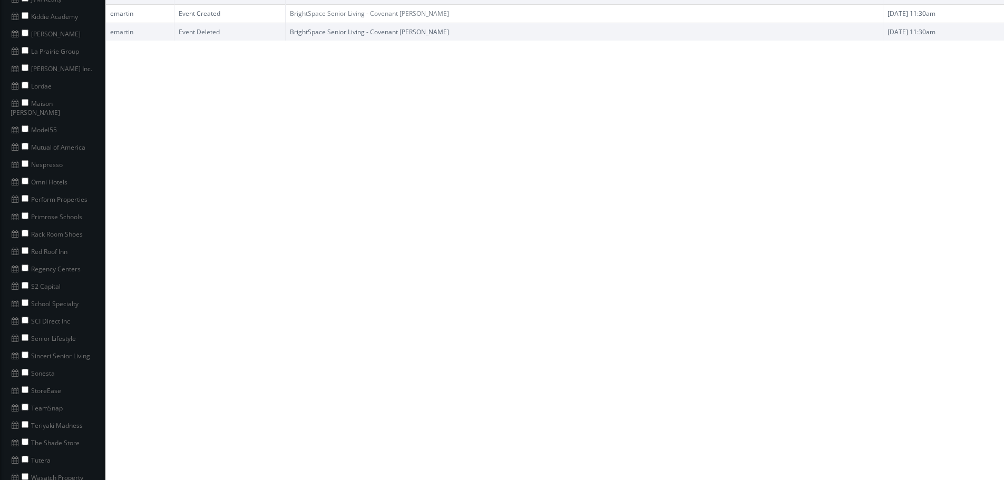
scroll to position [738, 0]
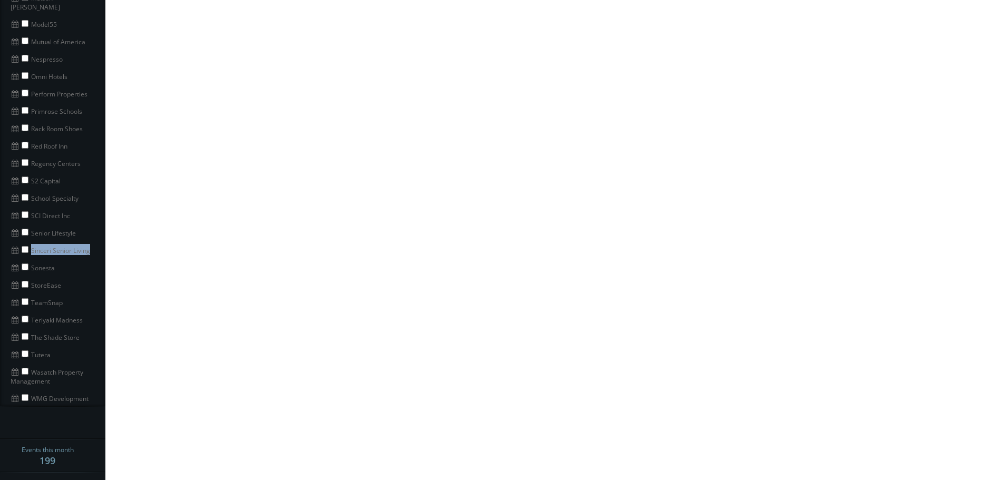
copy li "Sinceri Senior Living"
drag, startPoint x: 94, startPoint y: 240, endPoint x: 31, endPoint y: 243, distance: 63.3
click at [31, 243] on li "Sinceri Senior Living" at bounding box center [52, 249] width 105 height 17
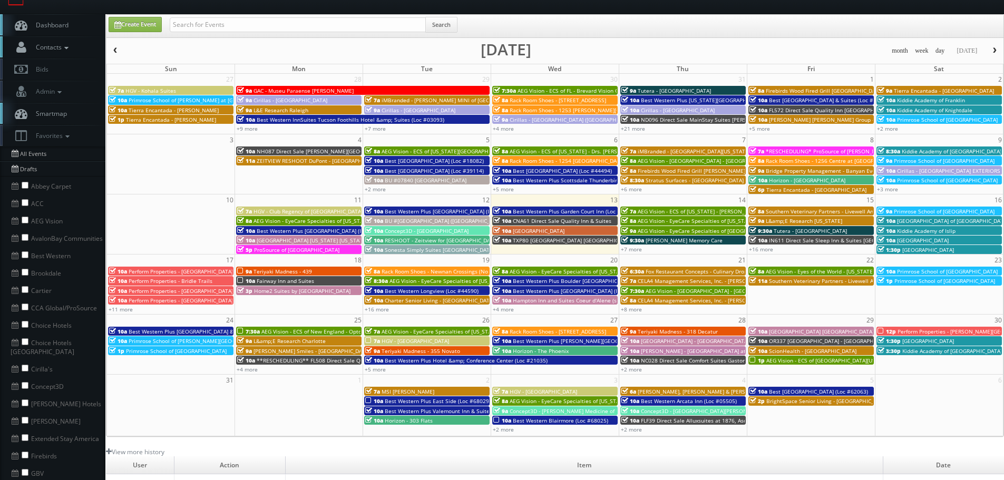
scroll to position [0, 0]
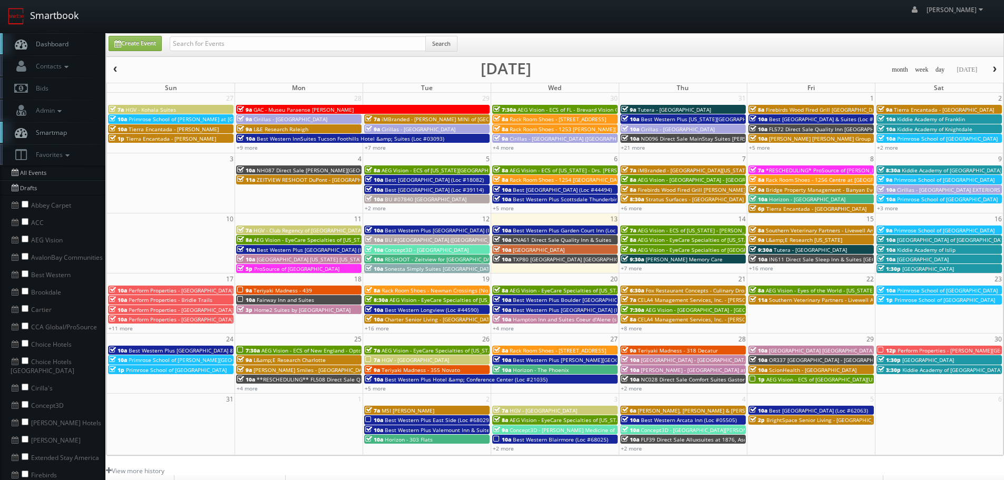
drag, startPoint x: 70, startPoint y: 18, endPoint x: 119, endPoint y: 17, distance: 49.6
click at [70, 18] on link "Smartbook" at bounding box center [43, 16] width 86 height 33
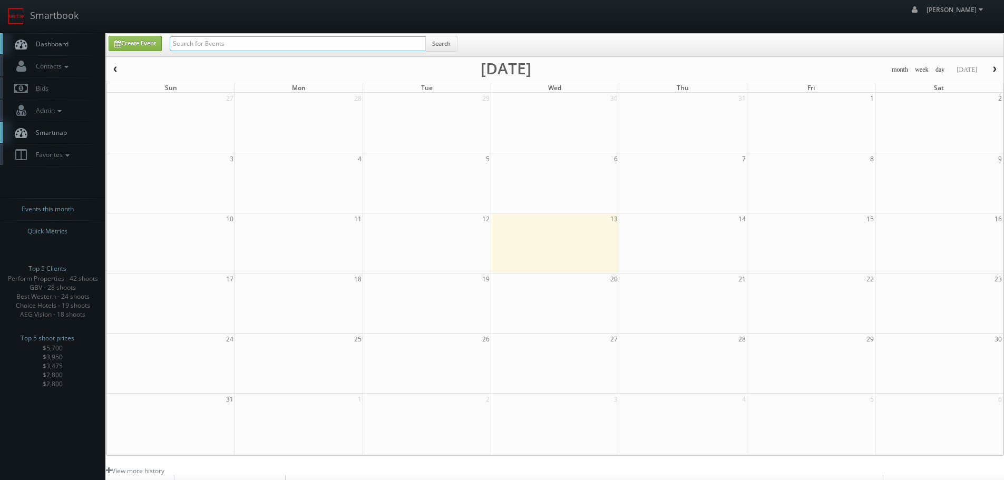
click at [281, 42] on input "text" at bounding box center [298, 43] width 256 height 15
paste input "Sinceri Senior Living"
type input "Sinceri Senior Living"
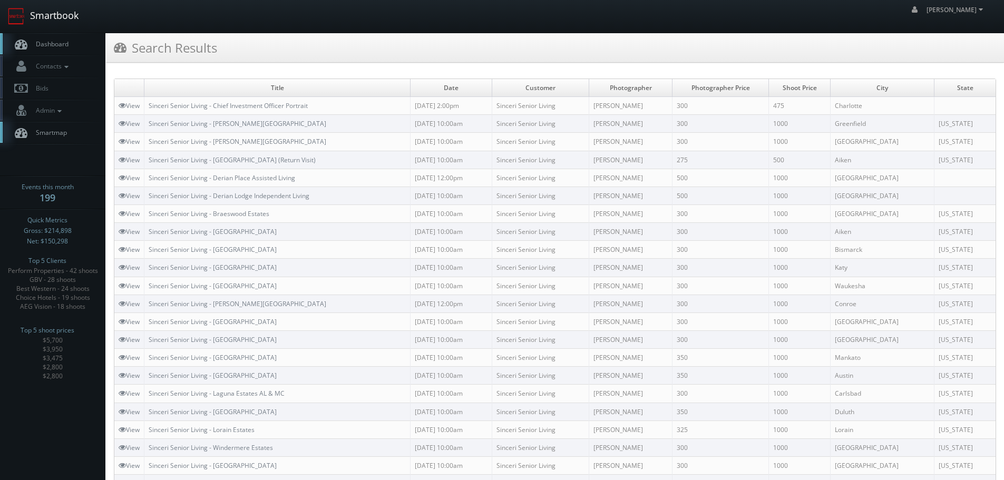
click at [66, 22] on link "Smartbook" at bounding box center [43, 16] width 86 height 33
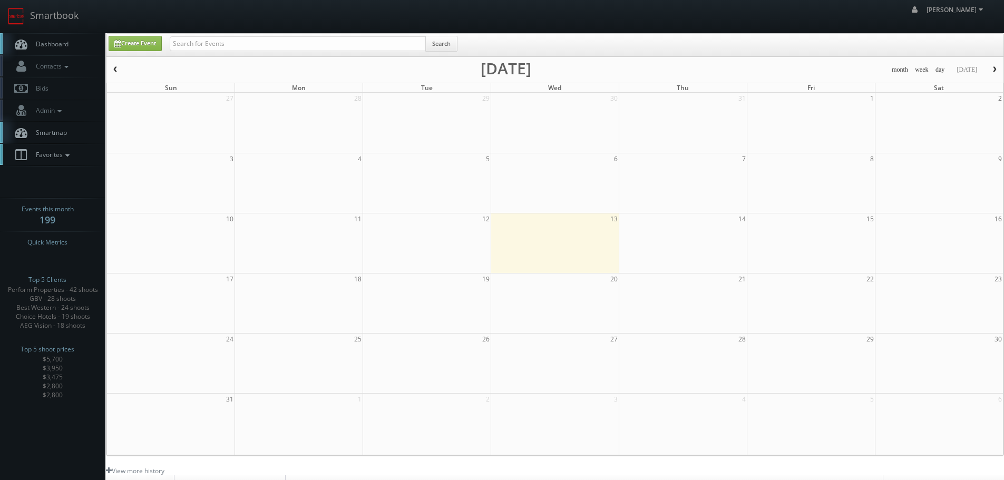
click at [69, 152] on icon at bounding box center [67, 155] width 9 height 7
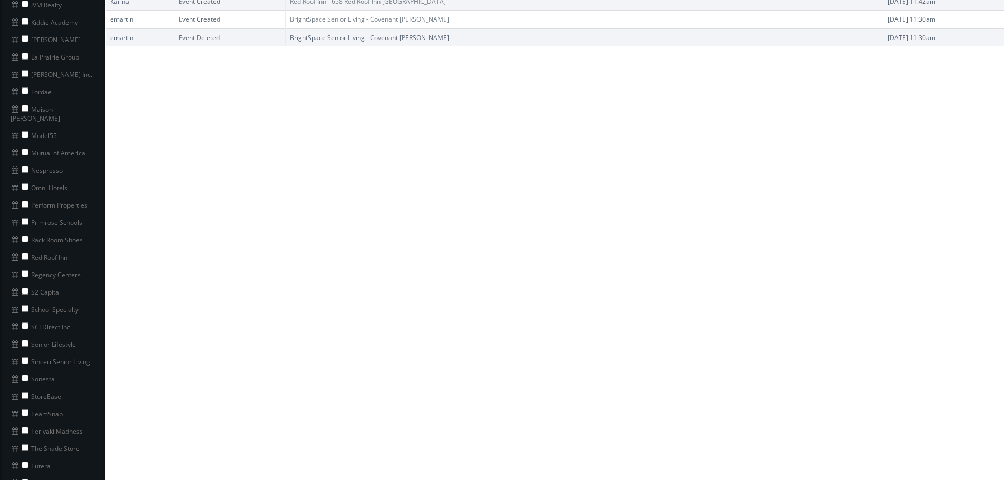
scroll to position [632, 0]
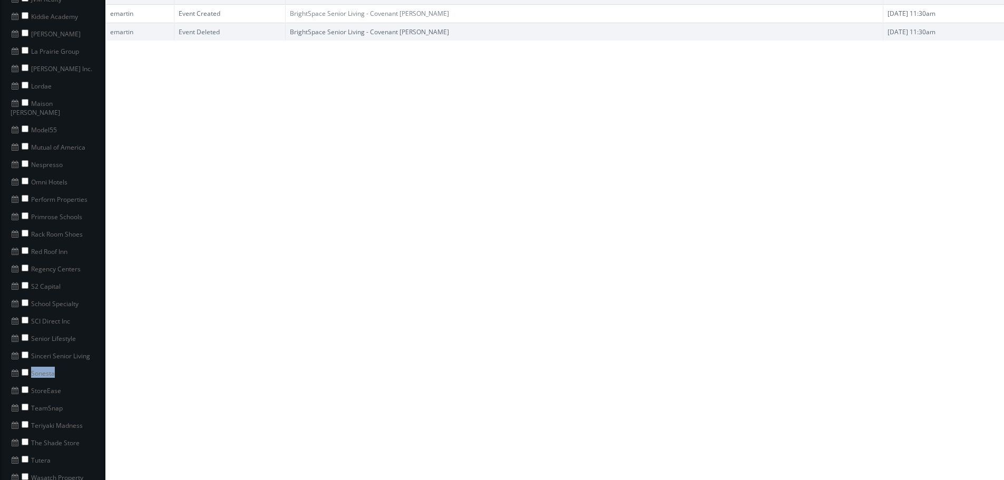
copy li "Sonesta"
drag, startPoint x: 73, startPoint y: 367, endPoint x: 30, endPoint y: 364, distance: 42.8
click at [30, 364] on li "Sonesta" at bounding box center [52, 372] width 105 height 17
click at [25, 369] on input "checkbox" at bounding box center [25, 372] width 7 height 7
checkbox input "true"
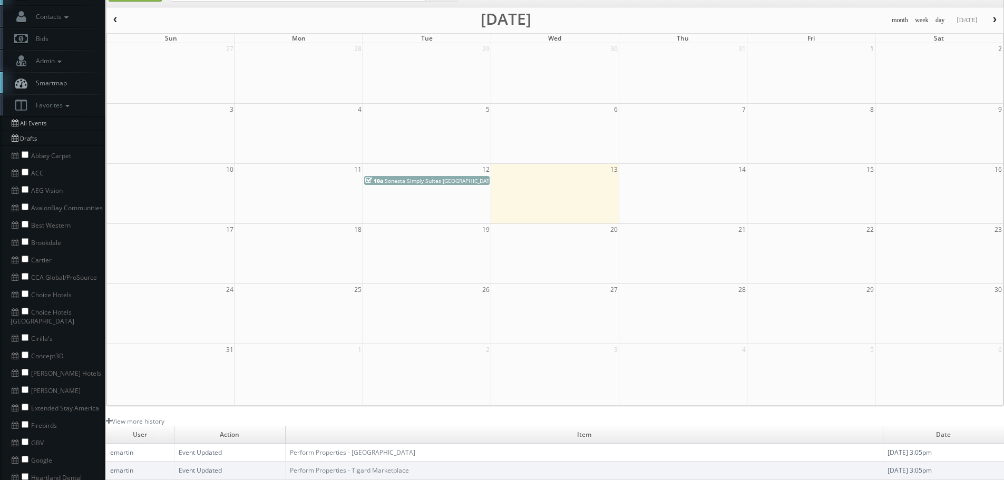
scroll to position [0, 0]
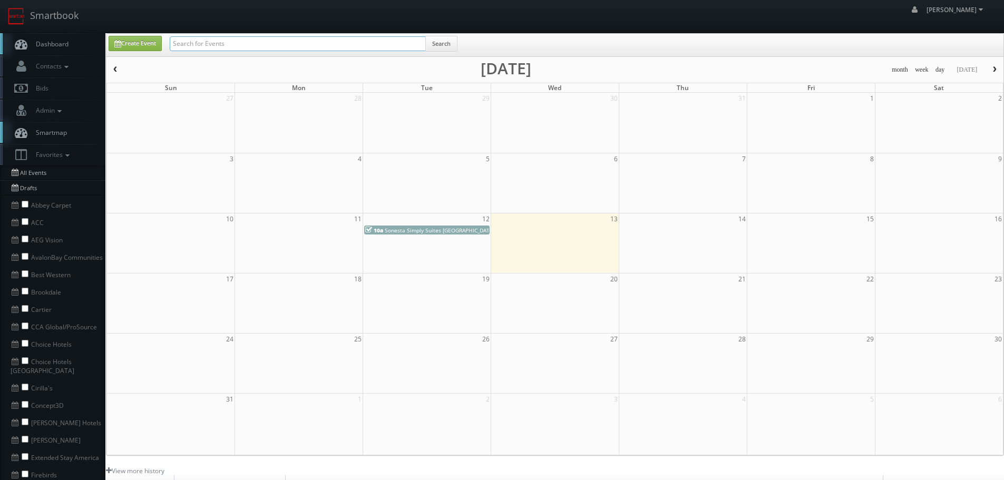
drag, startPoint x: 194, startPoint y: 50, endPoint x: 197, endPoint y: 43, distance: 7.8
click at [195, 48] on input "text" at bounding box center [298, 43] width 256 height 15
paste input "Sonesta"
type input "Sonesta"
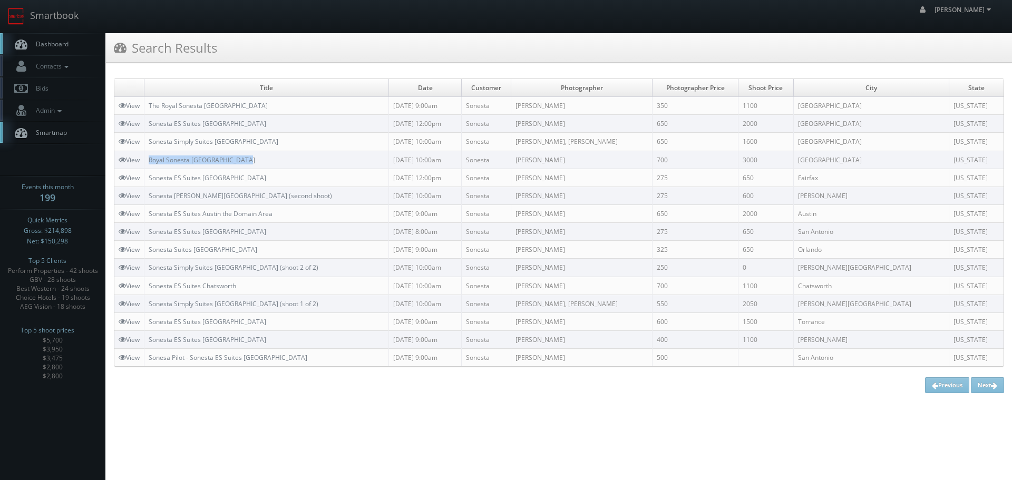
copy tr "Royal Sonesta Houston Galleria"
drag, startPoint x: 260, startPoint y: 160, endPoint x: 145, endPoint y: 159, distance: 114.9
click at [145, 159] on tr "View Royal Sonesta Houston Galleria 07/14/2025 10:00am Sonesta Eddie Harper 700…" at bounding box center [558, 160] width 889 height 18
copy link "Sonesta Simply Suites [GEOGRAPHIC_DATA]"
drag, startPoint x: 282, startPoint y: 139, endPoint x: 151, endPoint y: 139, distance: 131.7
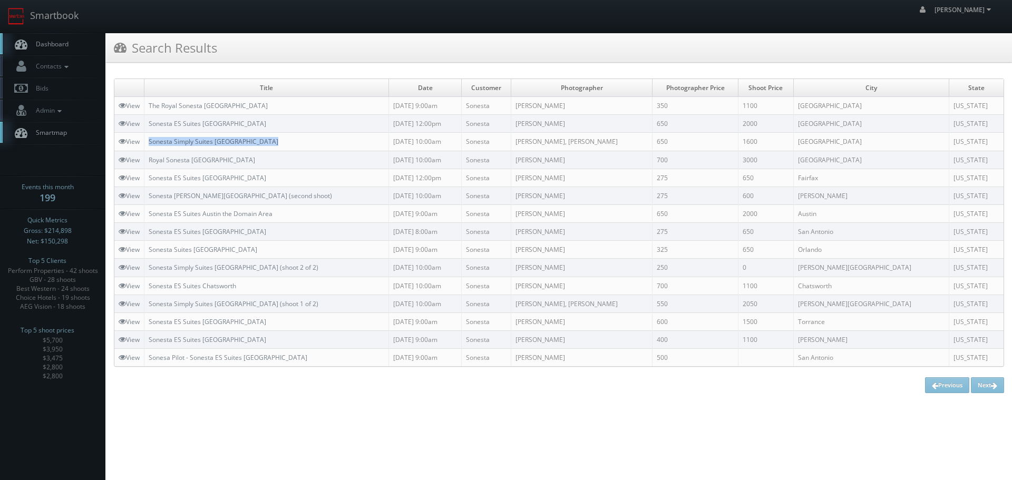
click at [151, 139] on td "Sonesta Simply Suites [GEOGRAPHIC_DATA]" at bounding box center [266, 142] width 244 height 18
click at [133, 142] on link "View" at bounding box center [129, 141] width 21 height 9
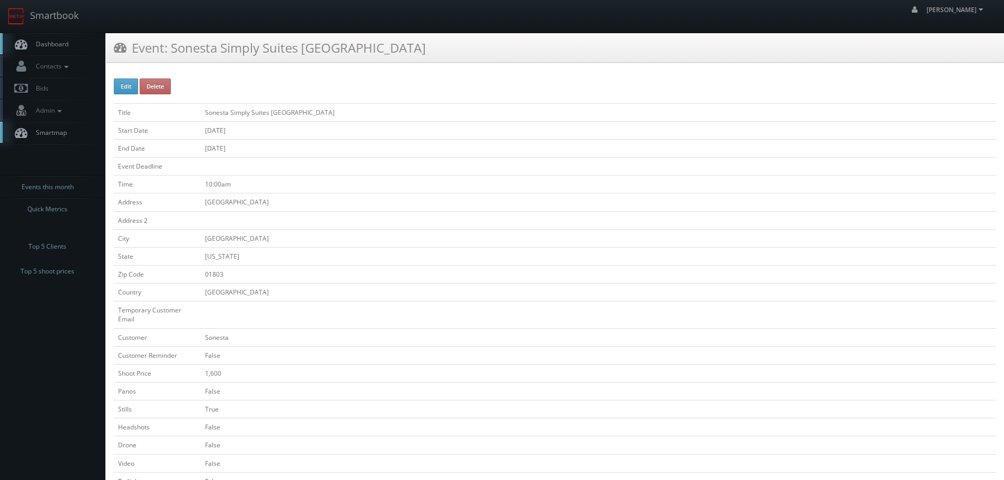
copy tr "[GEOGRAPHIC_DATA]"
drag, startPoint x: 300, startPoint y: 201, endPoint x: 180, endPoint y: 200, distance: 120.1
click at [180, 200] on tr "Address [STREET_ADDRESS]" at bounding box center [555, 202] width 882 height 18
copy tr "[GEOGRAPHIC_DATA]"
drag, startPoint x: 230, startPoint y: 236, endPoint x: 168, endPoint y: 239, distance: 61.7
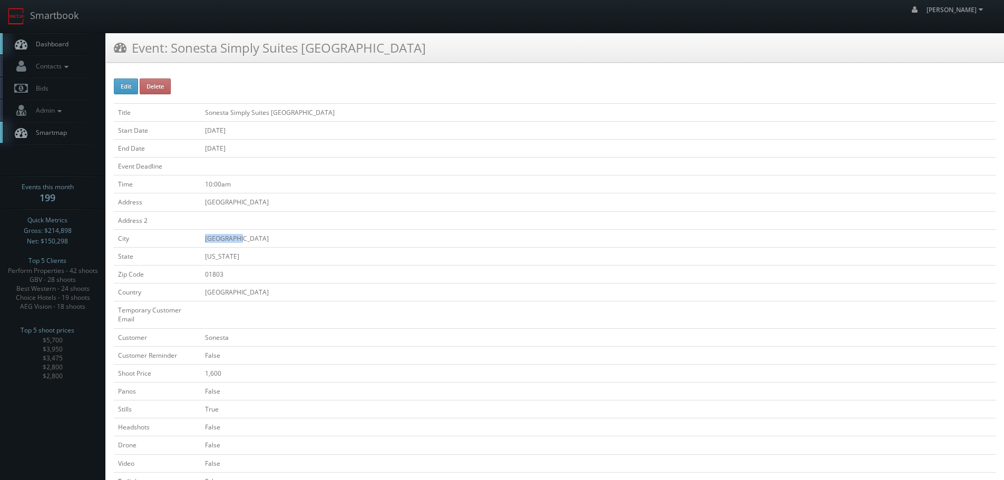
click at [168, 239] on tr "City [GEOGRAPHIC_DATA]" at bounding box center [555, 238] width 882 height 18
copy td "Sonesta Simply Suites [GEOGRAPHIC_DATA]"
drag, startPoint x: 338, startPoint y: 112, endPoint x: 201, endPoint y: 112, distance: 136.5
click at [201, 112] on td "Sonesta Simply Suites [GEOGRAPHIC_DATA]" at bounding box center [598, 112] width 795 height 18
copy td "Sonesta Simply Suites [GEOGRAPHIC_DATA]"
